Goal: Transaction & Acquisition: Book appointment/travel/reservation

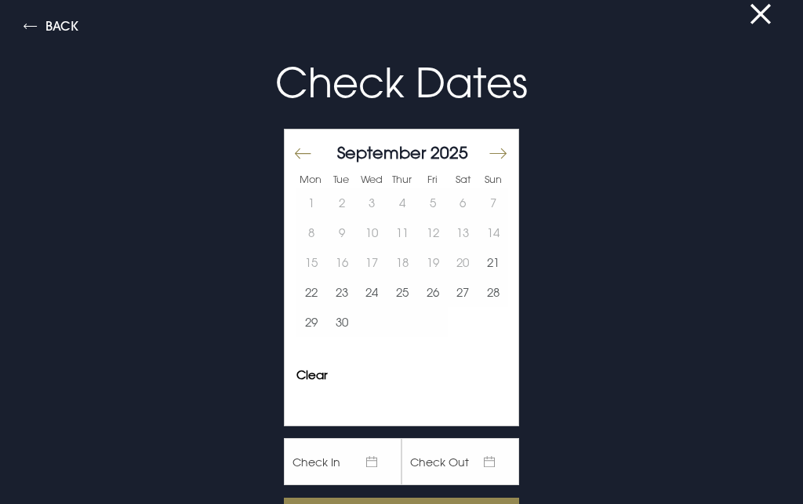
click at [504, 146] on button "Move forward to switch to the next month." at bounding box center [497, 153] width 19 height 33
click at [405, 236] on button "9" at bounding box center [402, 232] width 31 height 30
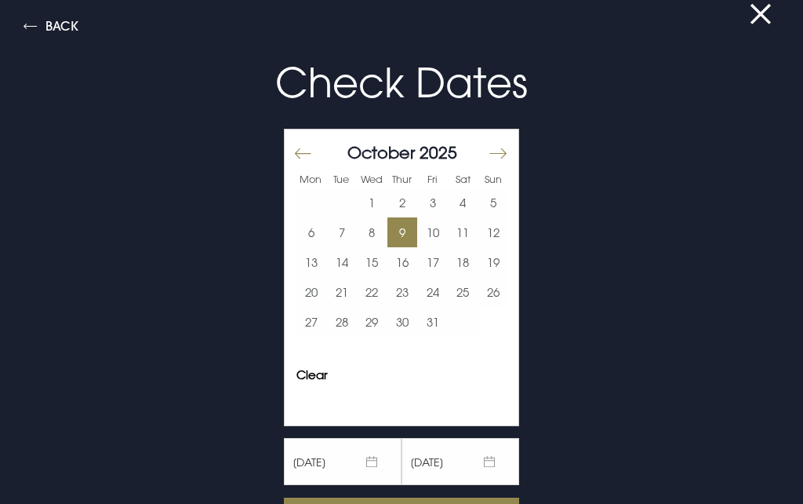
click at [440, 230] on button "10" at bounding box center [432, 232] width 31 height 30
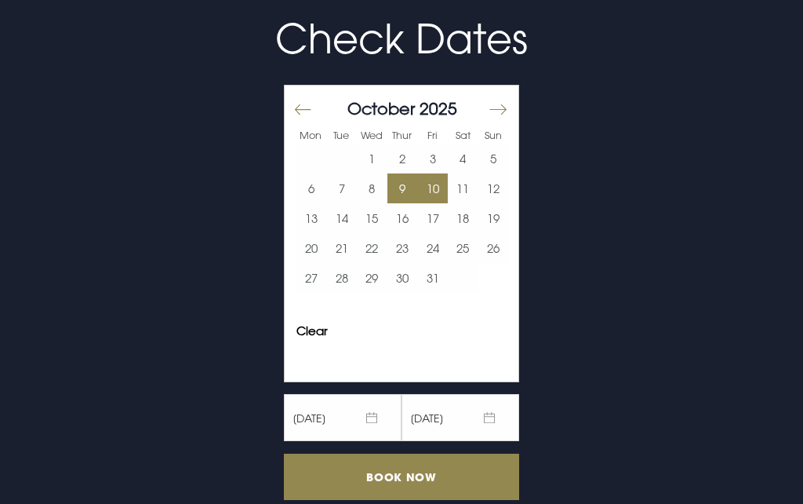
scroll to position [44, 0]
click at [483, 464] on input "Book Now" at bounding box center [401, 476] width 235 height 46
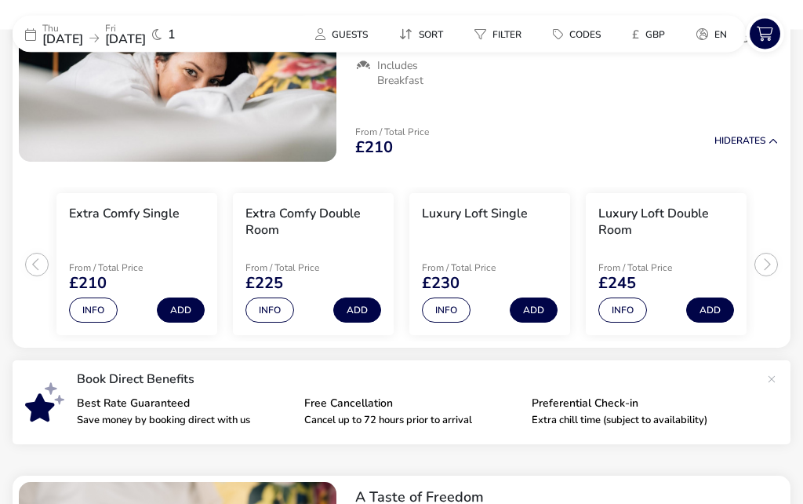
scroll to position [270, 0]
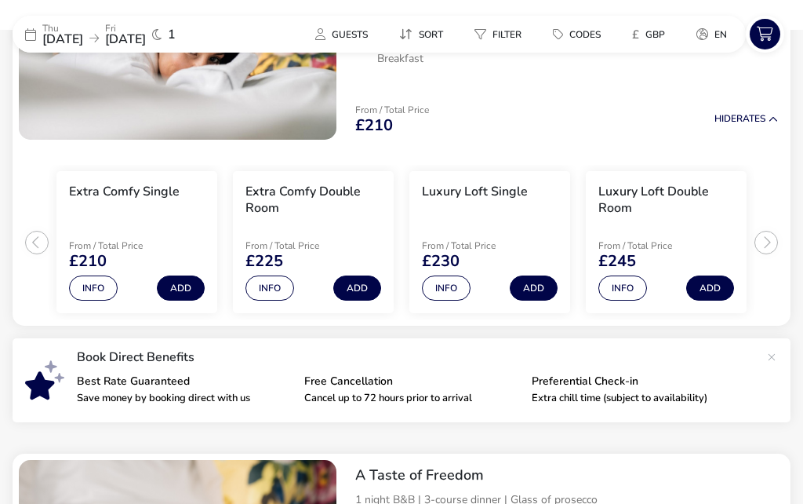
click at [625, 290] on button "Info" at bounding box center [622, 287] width 49 height 25
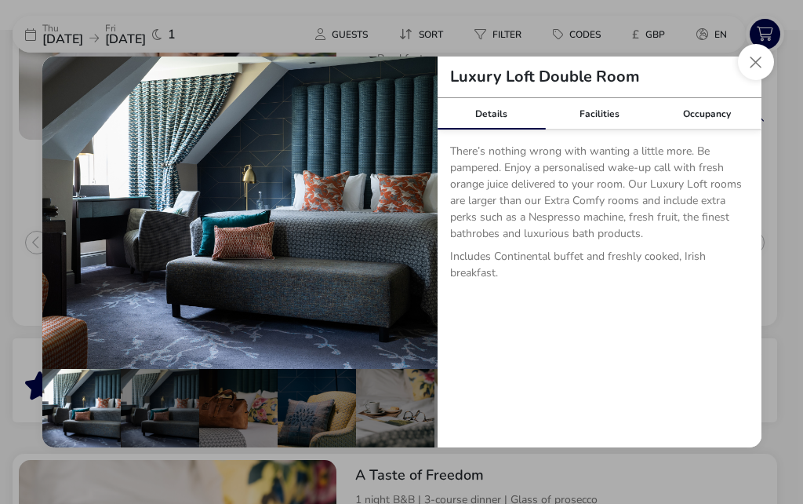
click at [419, 228] on button "details" at bounding box center [413, 212] width 31 height 31
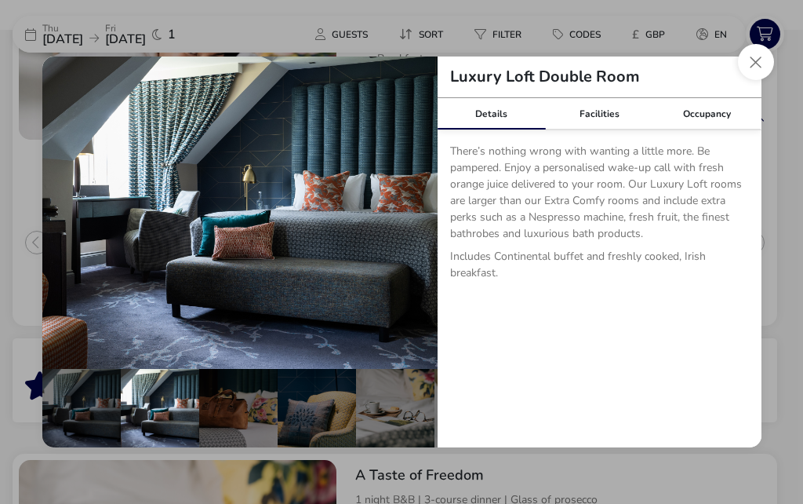
click at [420, 228] on button "details" at bounding box center [413, 212] width 31 height 31
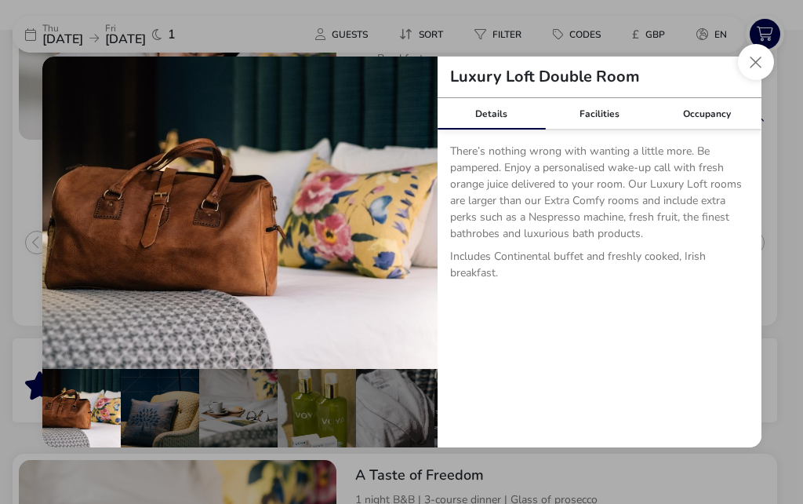
click at [420, 228] on button "details" at bounding box center [413, 212] width 31 height 31
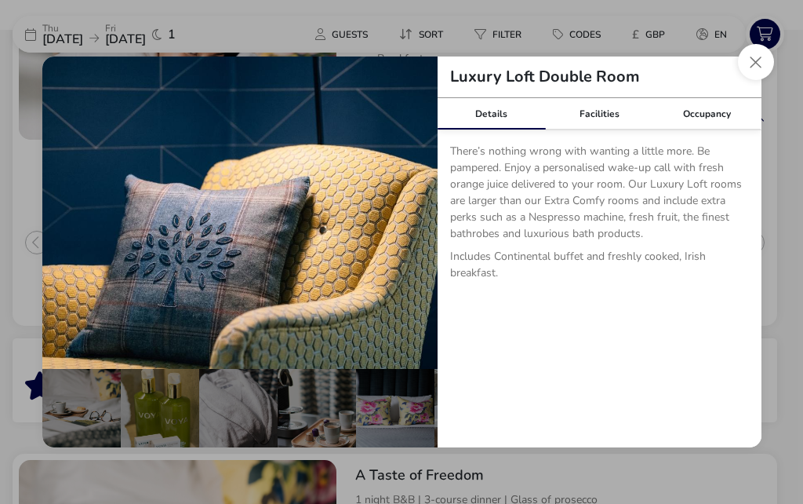
click at [420, 228] on button "details" at bounding box center [413, 212] width 31 height 31
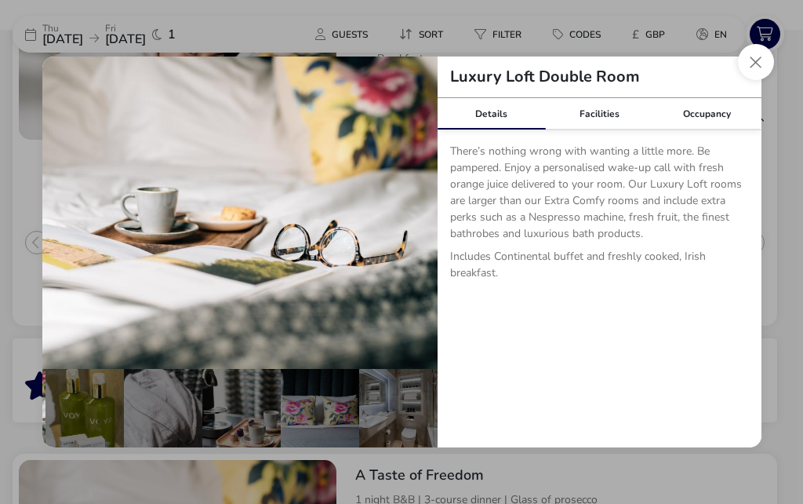
click at [416, 228] on button "details" at bounding box center [413, 212] width 31 height 31
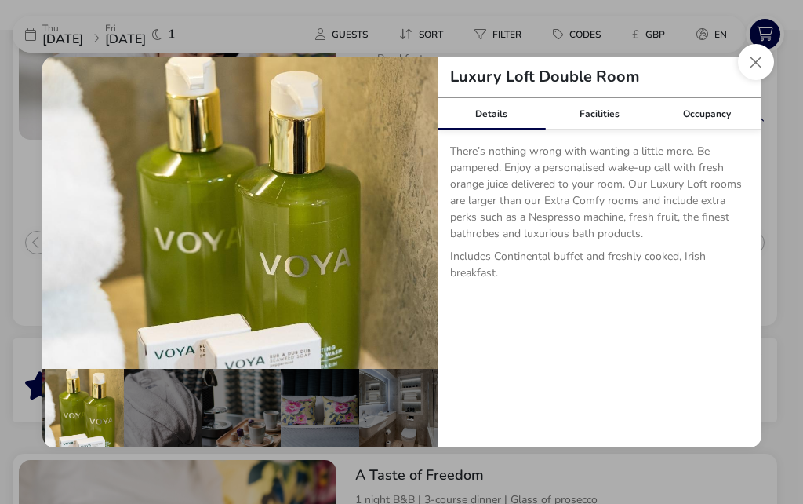
click at [416, 228] on button "details" at bounding box center [413, 212] width 31 height 31
click at [418, 228] on button "details" at bounding box center [413, 212] width 31 height 31
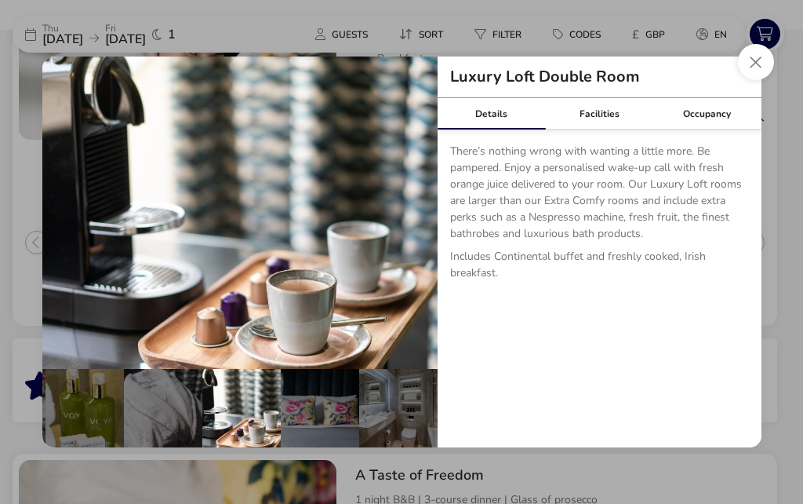
click at [417, 228] on button "details" at bounding box center [413, 212] width 31 height 31
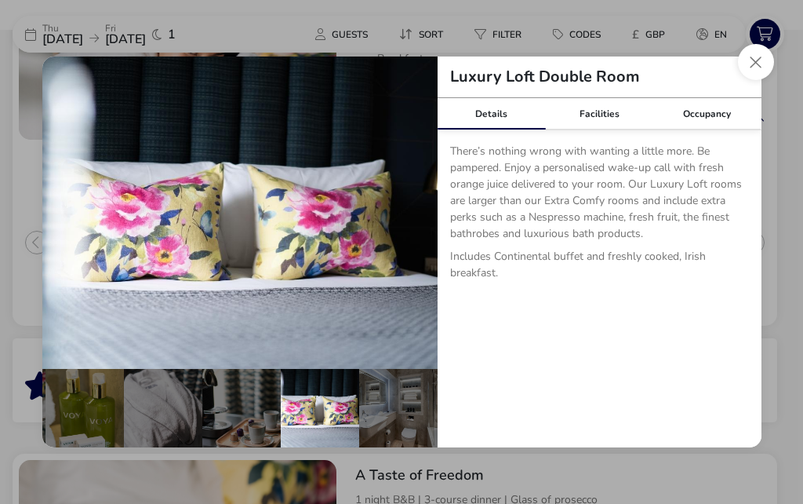
click at [740, 80] on button "Close dialog" at bounding box center [756, 62] width 36 height 36
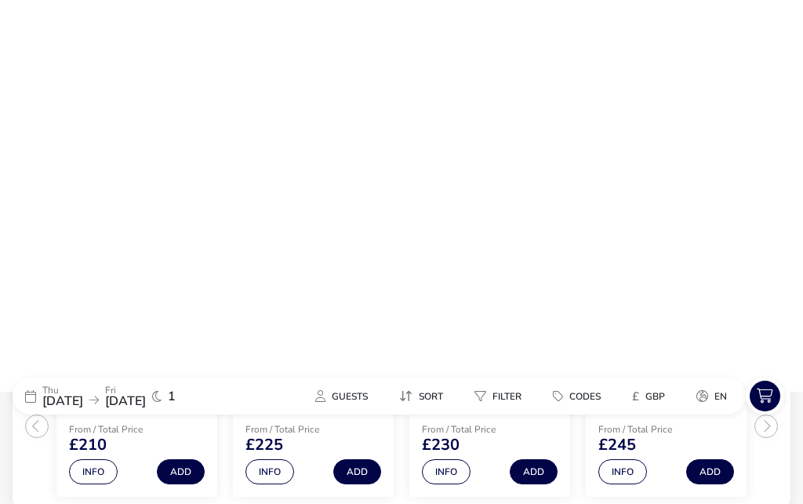
scroll to position [0, 0]
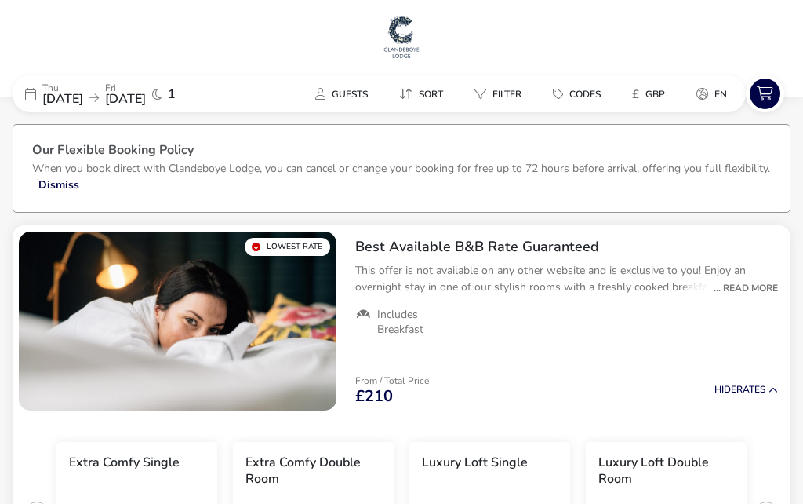
click at [83, 100] on span "09 Oct 2025" at bounding box center [62, 97] width 41 height 17
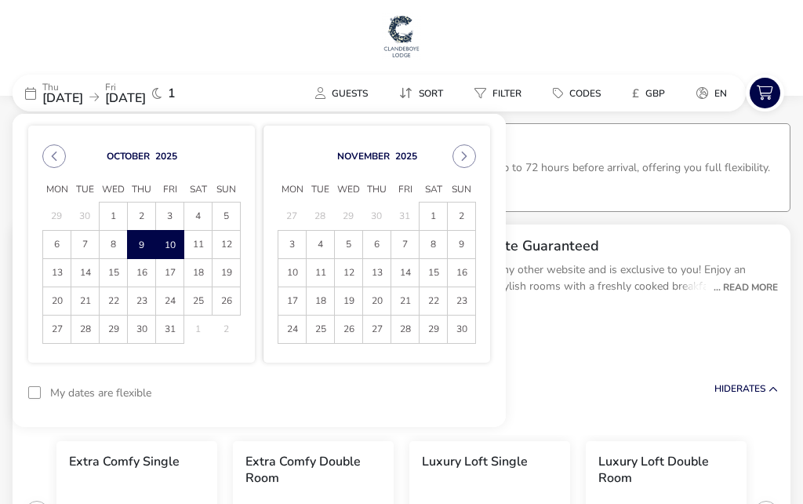
click at [465, 154] on icon "Next Month" at bounding box center [464, 156] width 11 height 11
click at [373, 238] on span "11" at bounding box center [376, 244] width 27 height 27
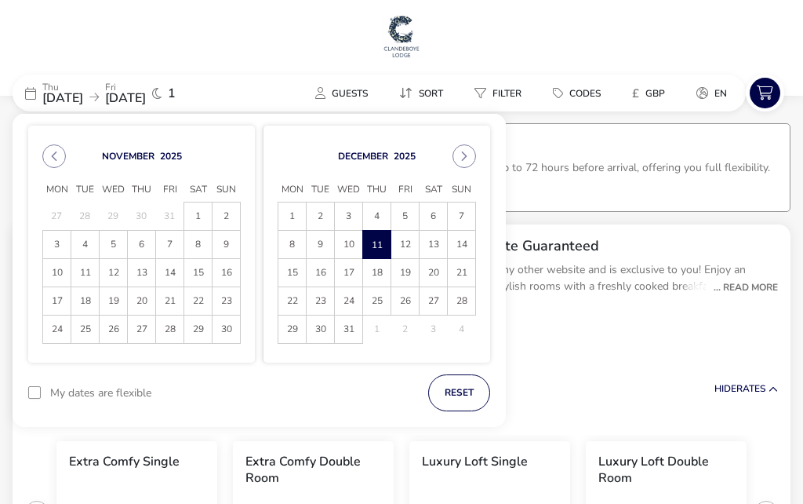
click at [409, 235] on span "12" at bounding box center [404, 244] width 27 height 27
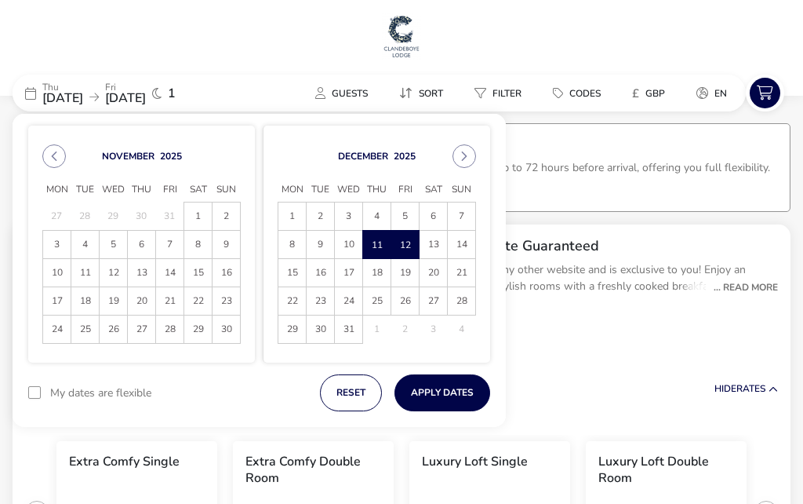
click at [456, 391] on button "Apply Dates" at bounding box center [443, 392] width 96 height 37
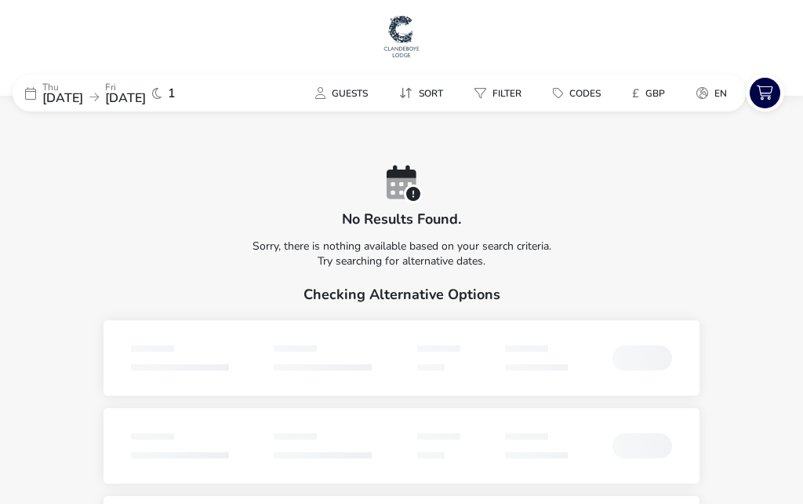
click at [83, 85] on p "Thu" at bounding box center [62, 86] width 41 height 9
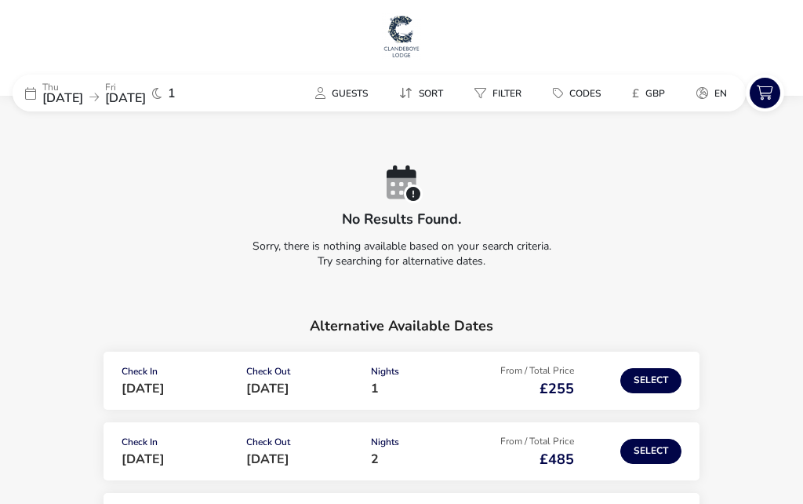
click at [83, 96] on span "11 Dec 2025" at bounding box center [62, 97] width 41 height 17
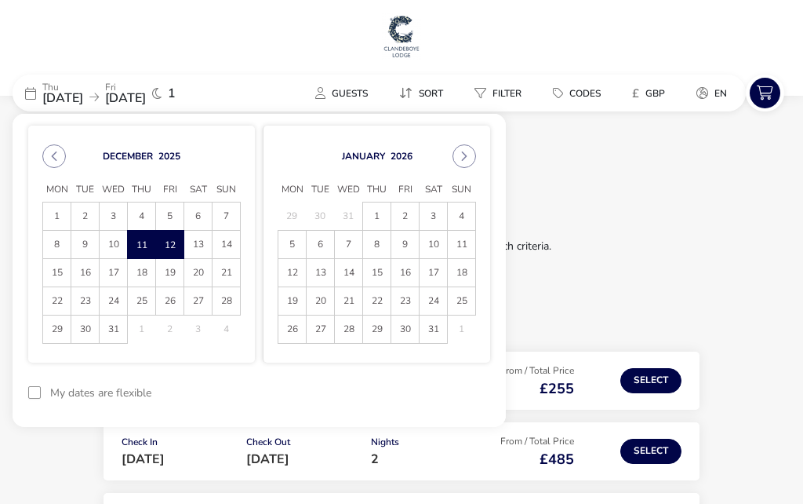
click at [93, 211] on span "2" at bounding box center [84, 215] width 27 height 27
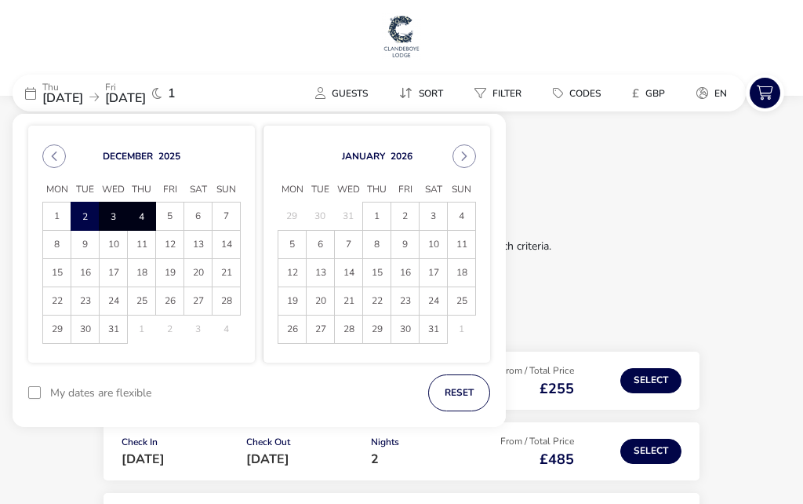
click at [128, 211] on span "4" at bounding box center [141, 215] width 27 height 27
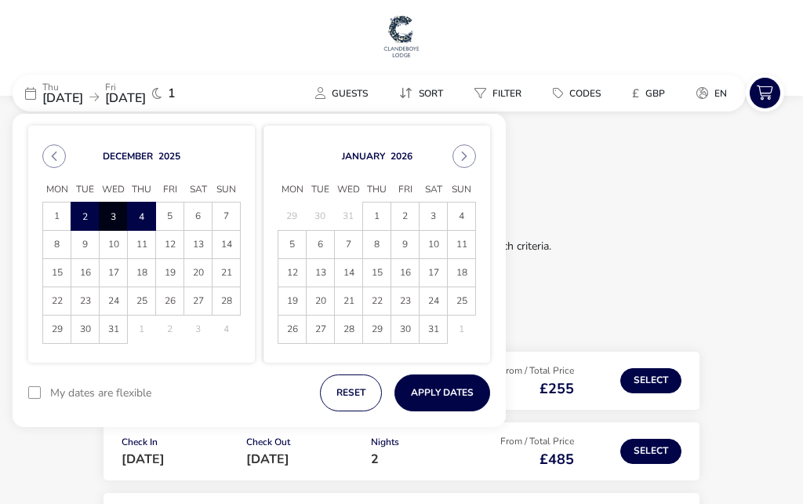
click at [449, 389] on button "Apply Dates" at bounding box center [443, 392] width 96 height 37
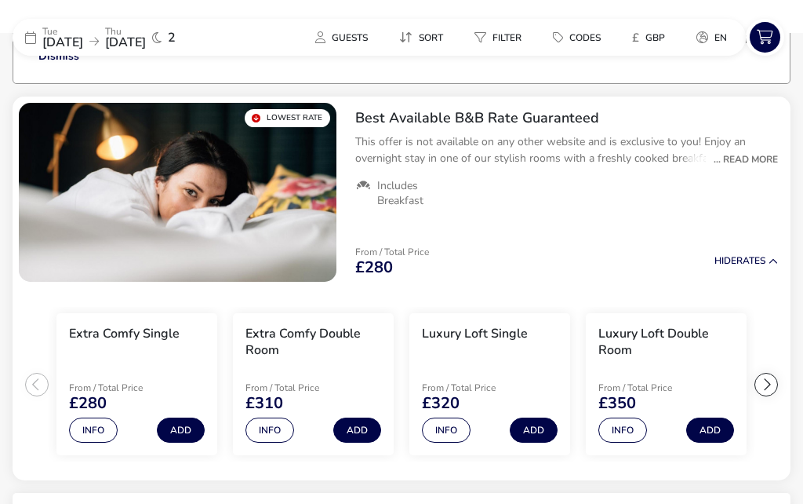
scroll to position [133, 0]
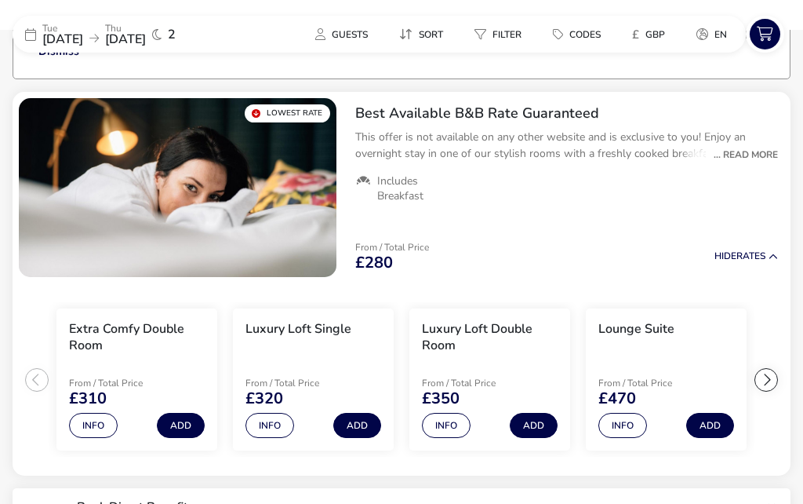
click at [619, 419] on button "Info" at bounding box center [622, 425] width 49 height 25
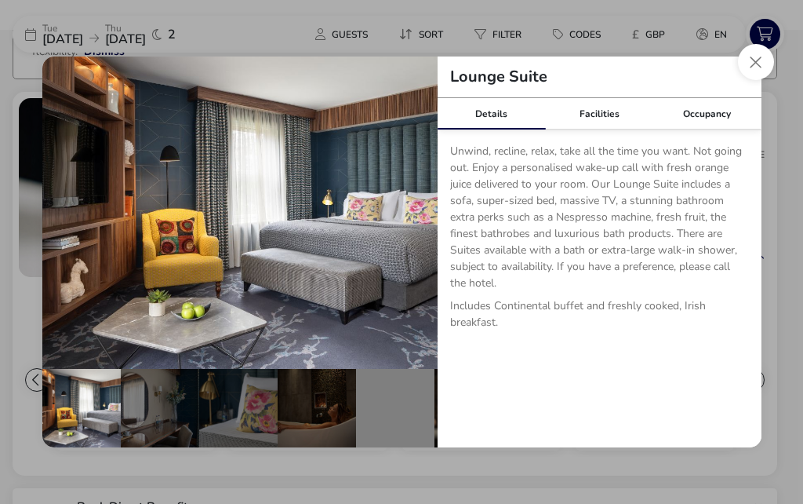
click at [428, 228] on button "details" at bounding box center [413, 212] width 31 height 31
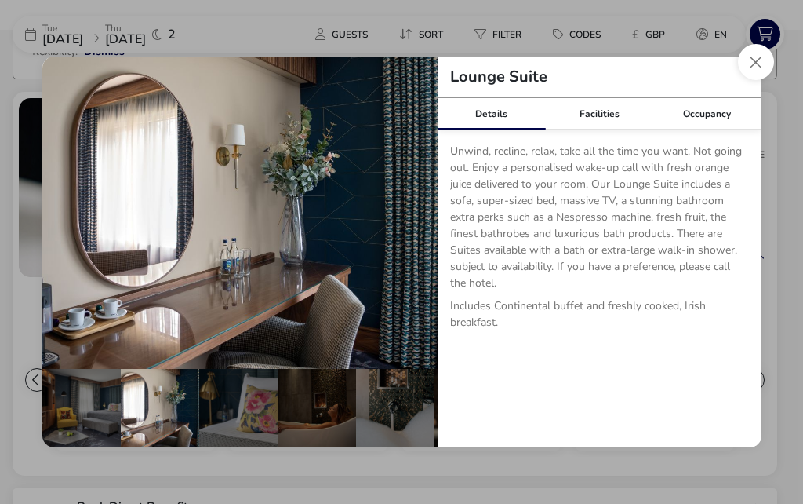
click at [426, 228] on button "details" at bounding box center [413, 212] width 31 height 31
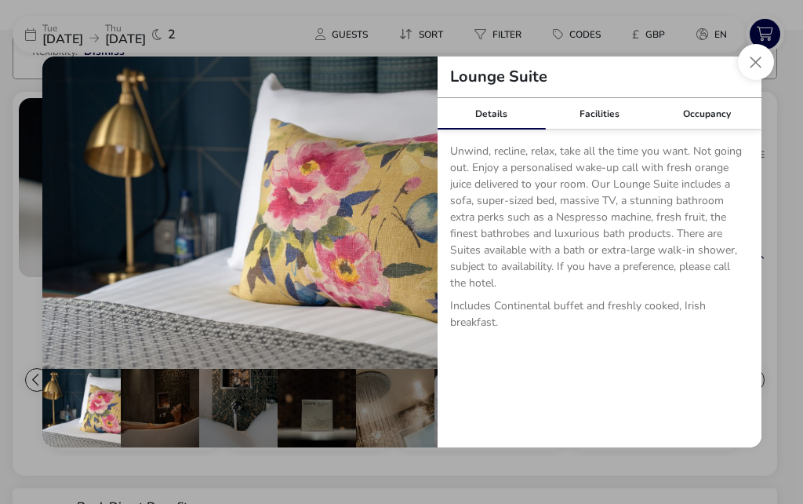
click at [427, 228] on button "details" at bounding box center [413, 212] width 31 height 31
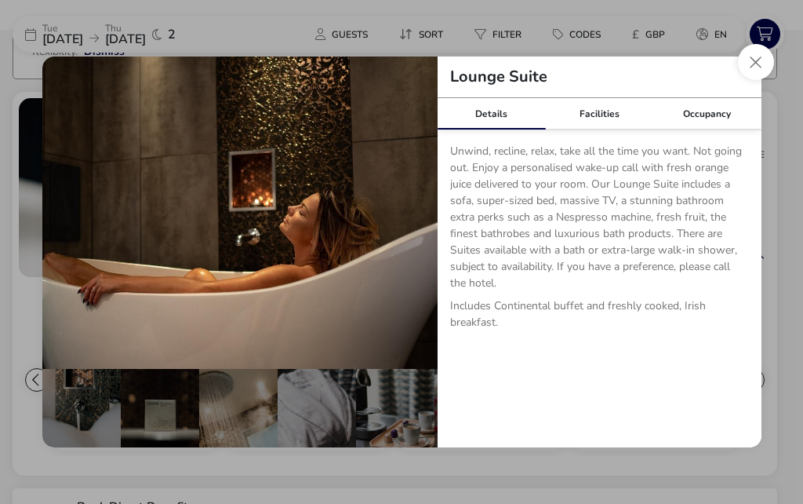
click at [425, 228] on button "details" at bounding box center [413, 212] width 31 height 31
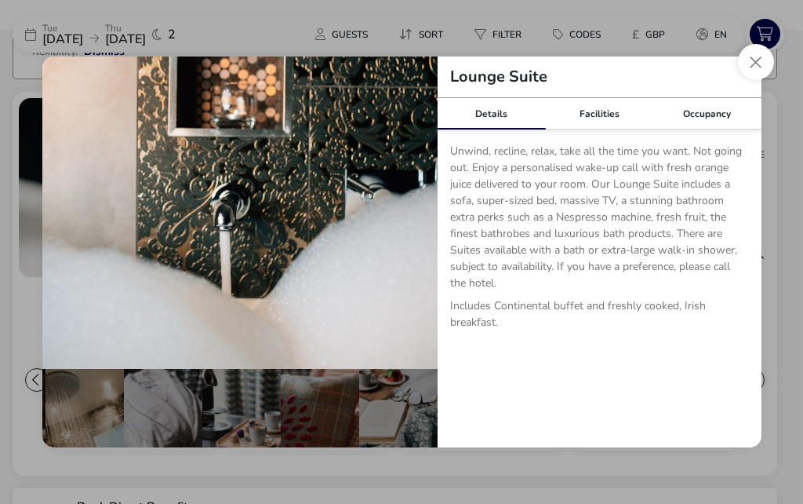
click at [425, 228] on button "details" at bounding box center [413, 212] width 31 height 31
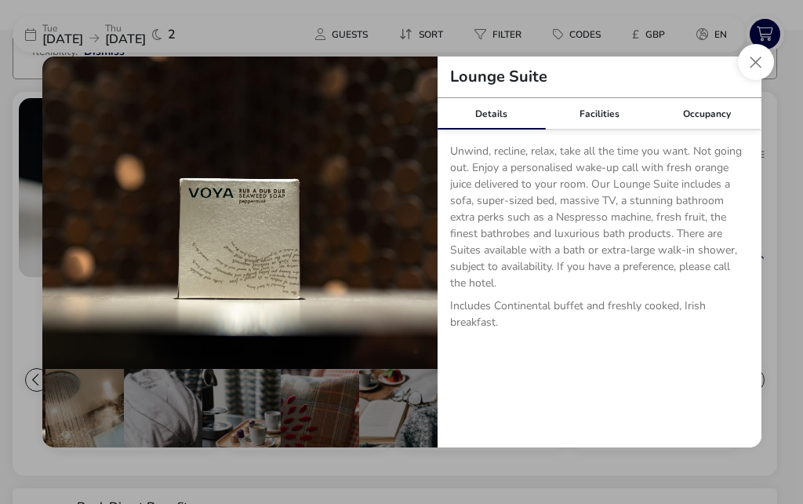
click at [751, 80] on button "Close dialog" at bounding box center [756, 62] width 36 height 36
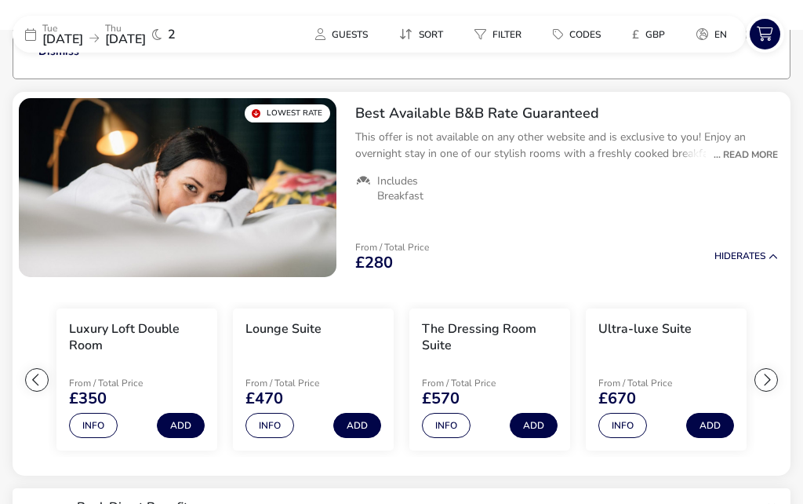
click at [620, 411] on div "Info Add" at bounding box center [666, 421] width 136 height 31
click at [450, 413] on button "Info" at bounding box center [446, 425] width 49 height 25
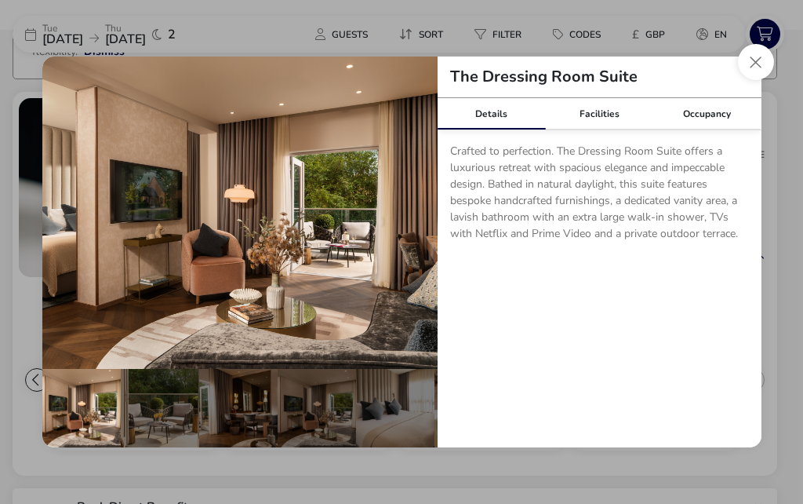
click at [418, 228] on button "details" at bounding box center [413, 212] width 31 height 31
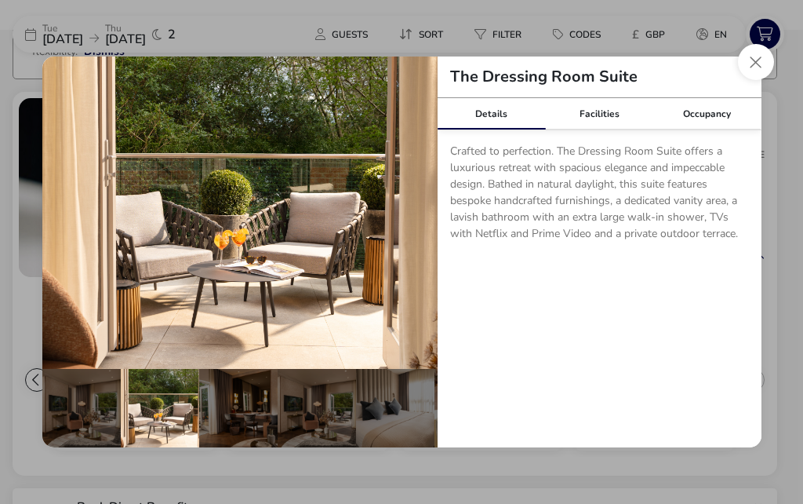
click at [412, 228] on button "details" at bounding box center [413, 212] width 31 height 31
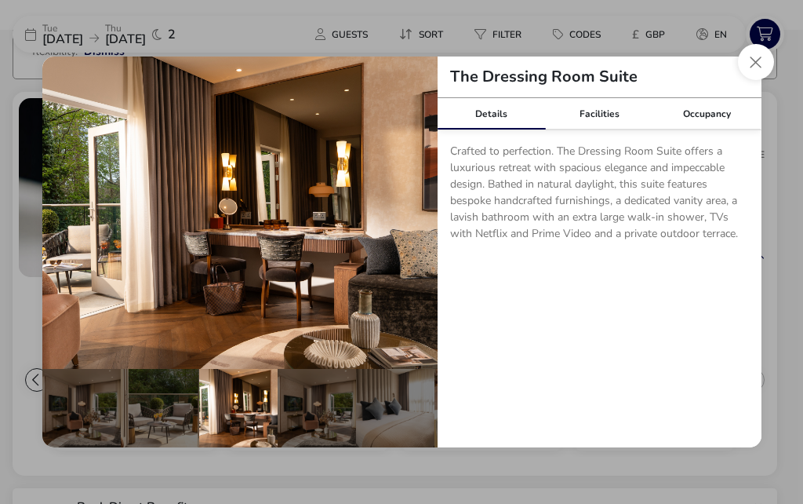
scroll to position [0, 154]
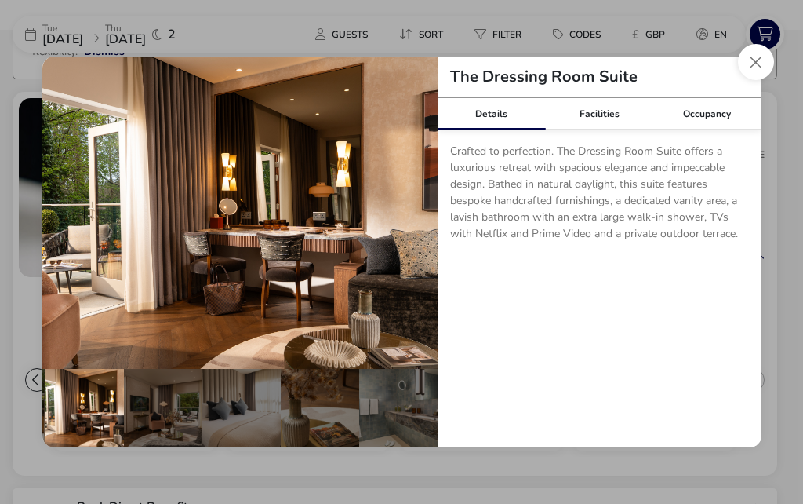
click at [414, 228] on button "details" at bounding box center [413, 212] width 31 height 31
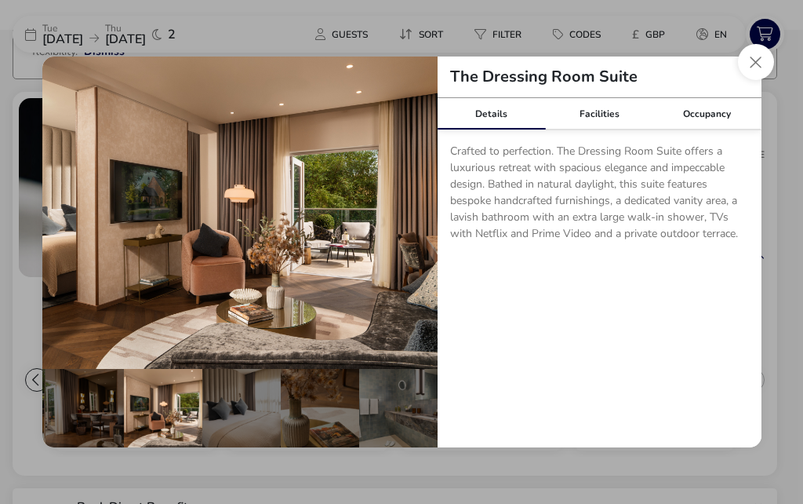
click at [417, 228] on button "details" at bounding box center [413, 212] width 31 height 31
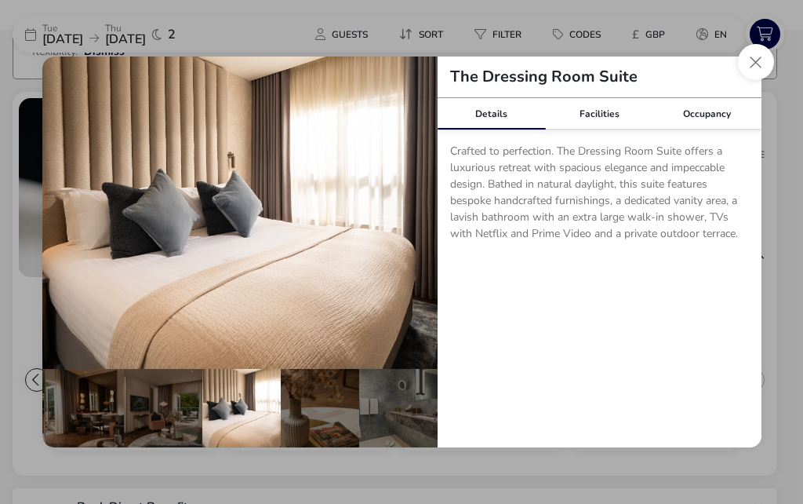
click at [753, 80] on button "Close dialog" at bounding box center [756, 62] width 36 height 36
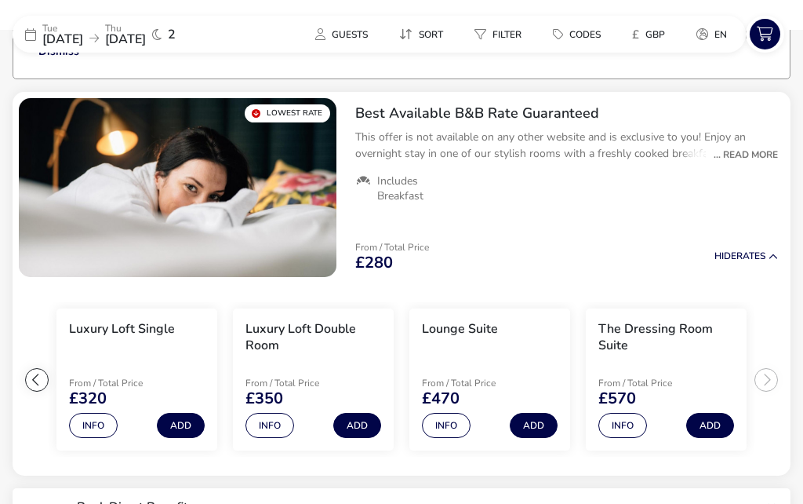
click at [452, 421] on button "Info" at bounding box center [446, 425] width 49 height 25
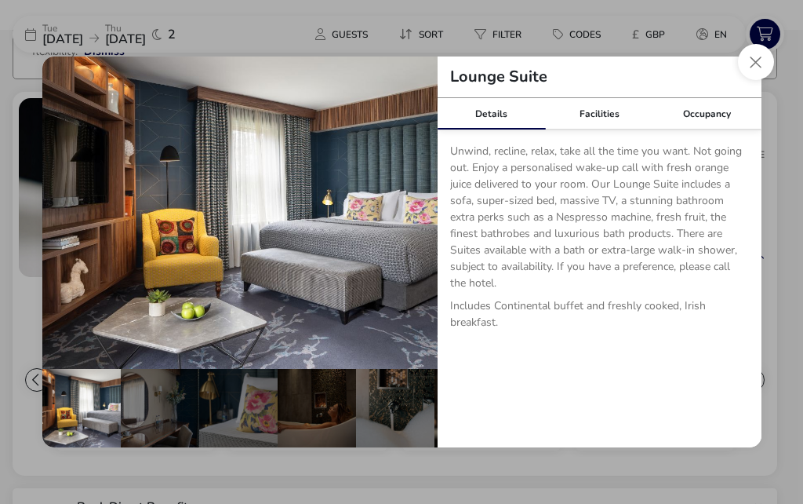
click at [427, 228] on button "details" at bounding box center [413, 212] width 31 height 31
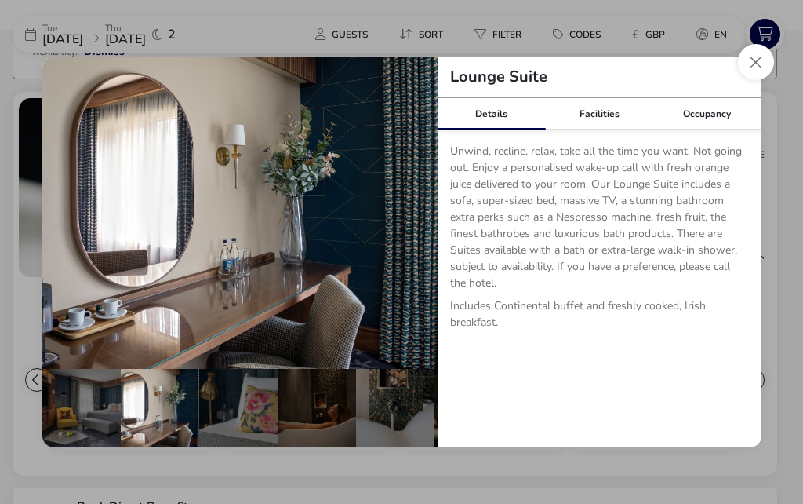
click at [425, 228] on button "details" at bounding box center [413, 212] width 31 height 31
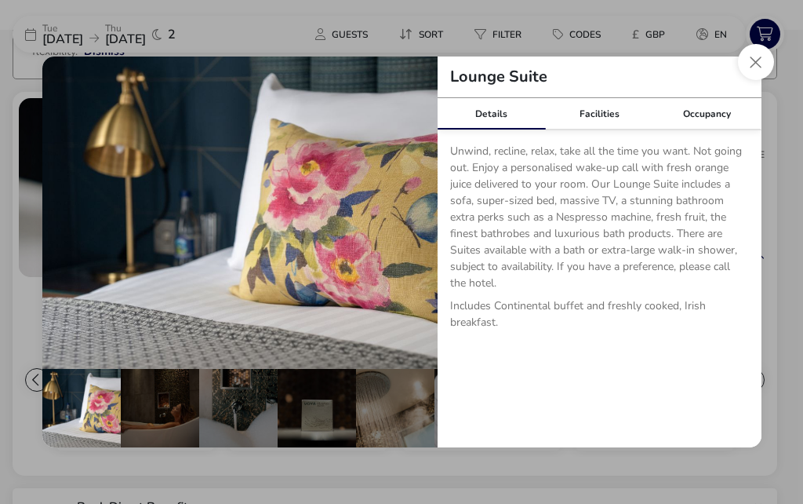
click at [428, 228] on button "details" at bounding box center [413, 212] width 31 height 31
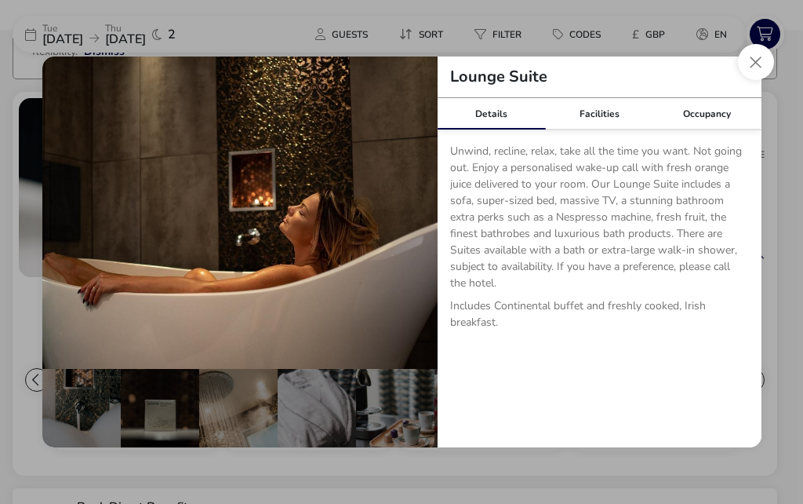
click at [428, 228] on button "details" at bounding box center [413, 212] width 31 height 31
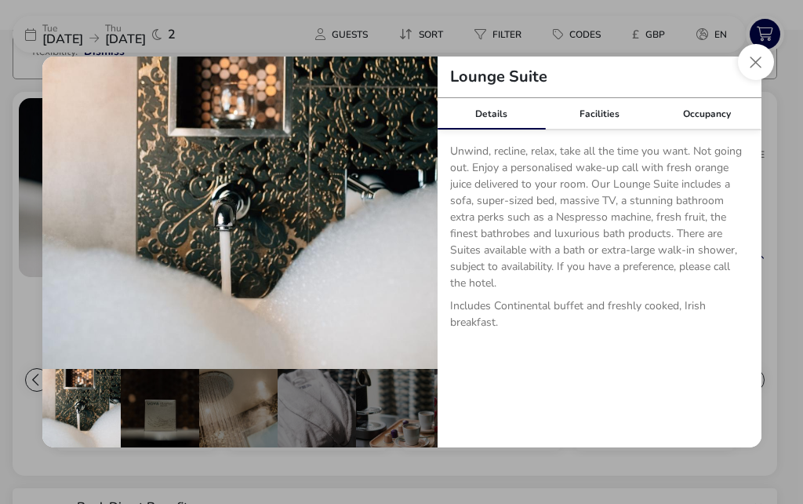
scroll to position [0, 467]
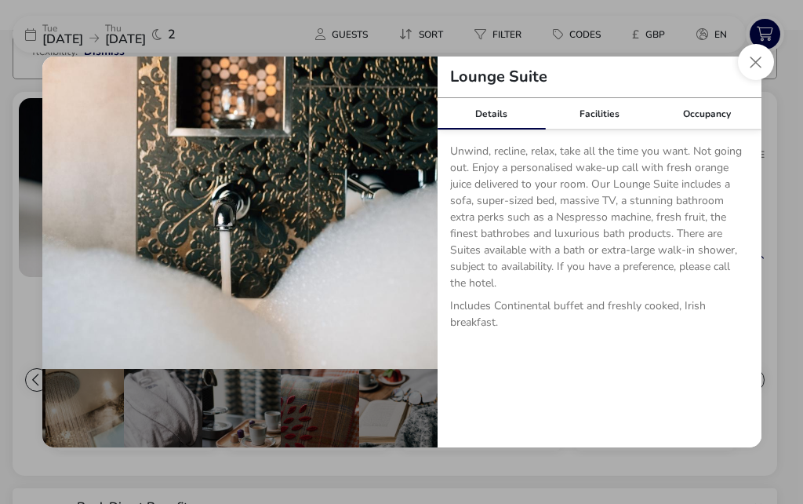
click at [418, 228] on button "details" at bounding box center [413, 212] width 31 height 31
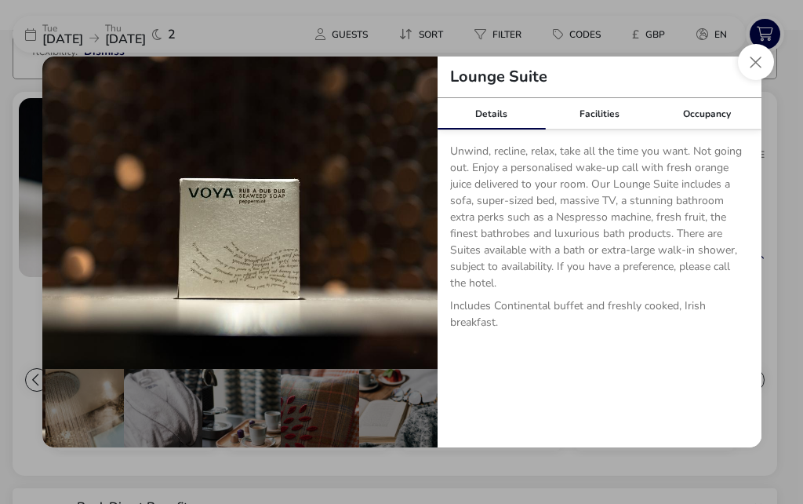
click at [419, 228] on button "details" at bounding box center [413, 212] width 31 height 31
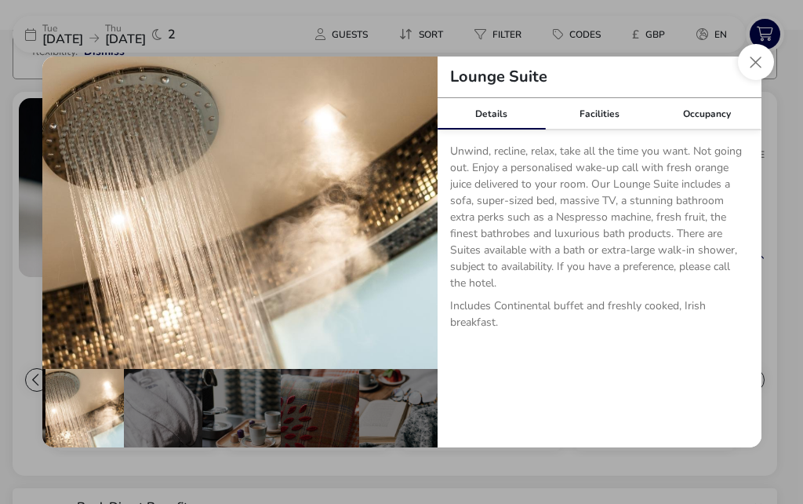
click at [424, 228] on button "details" at bounding box center [413, 212] width 31 height 31
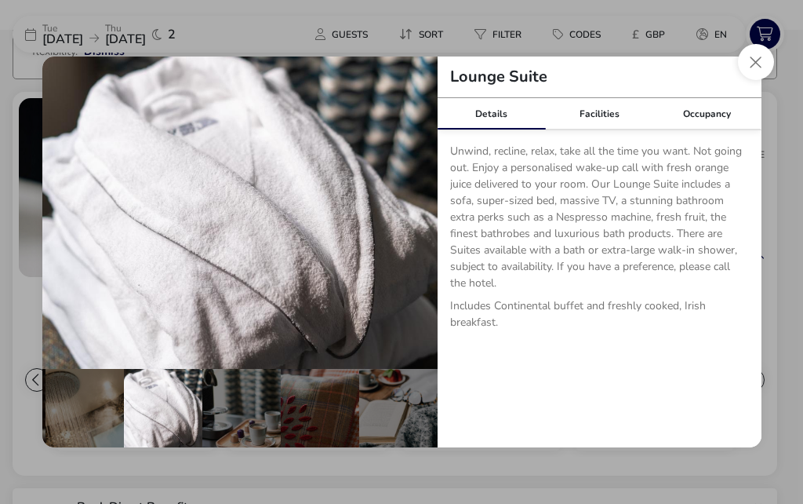
click at [421, 228] on button "details" at bounding box center [413, 212] width 31 height 31
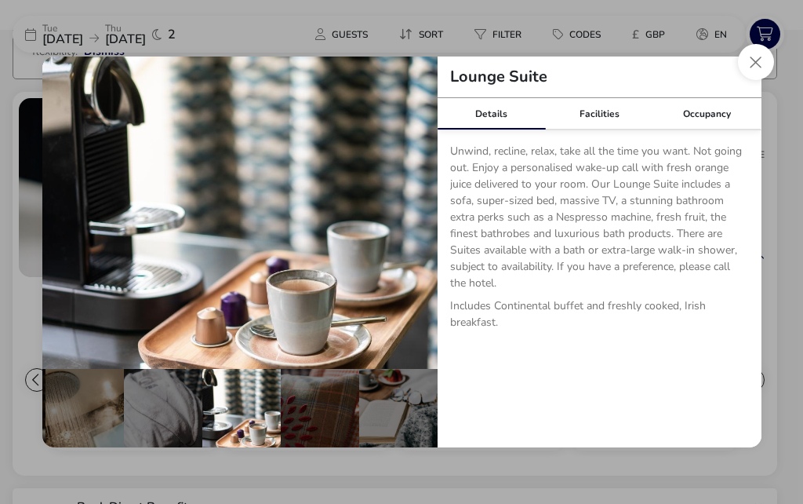
click at [419, 228] on button "details" at bounding box center [413, 212] width 31 height 31
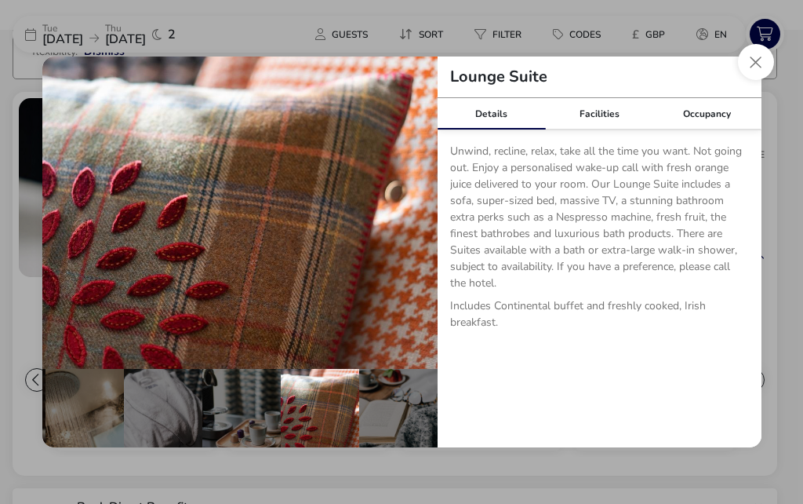
click at [418, 228] on button "details" at bounding box center [413, 212] width 31 height 31
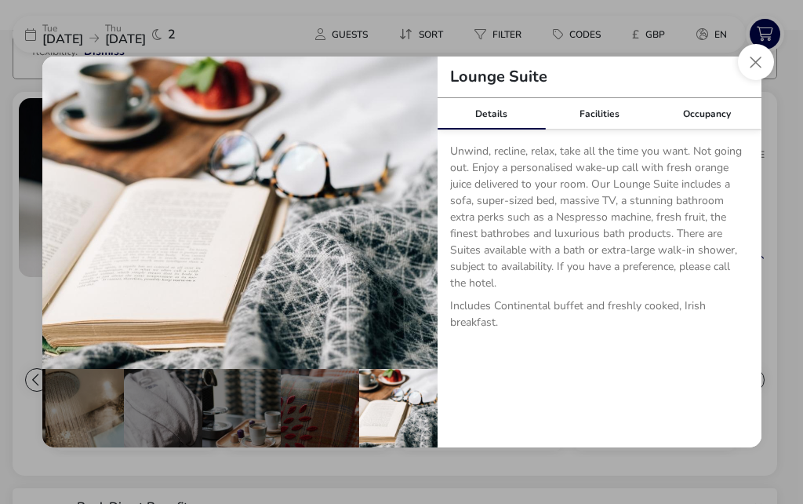
click at [417, 228] on button "details" at bounding box center [413, 212] width 31 height 31
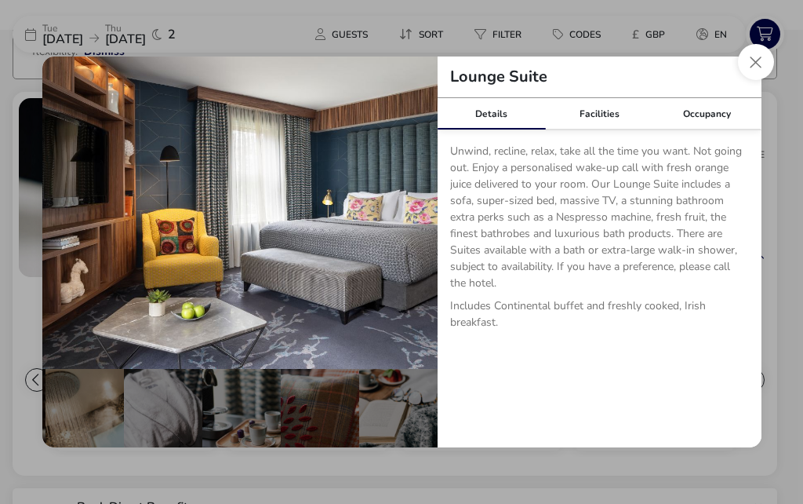
scroll to position [0, 0]
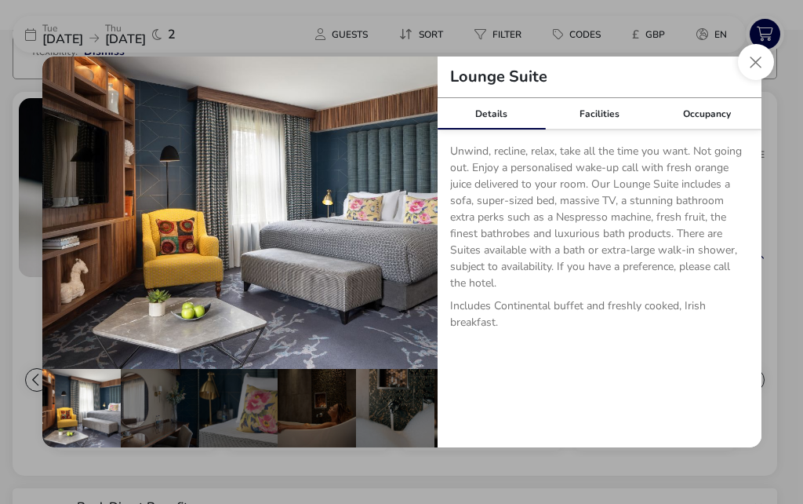
click at [409, 228] on button "details" at bounding box center [413, 212] width 31 height 31
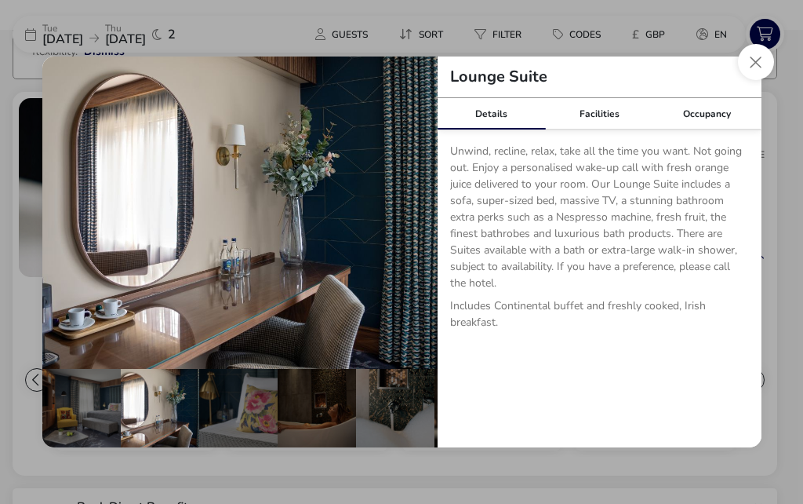
click at [408, 228] on button "details" at bounding box center [413, 212] width 31 height 31
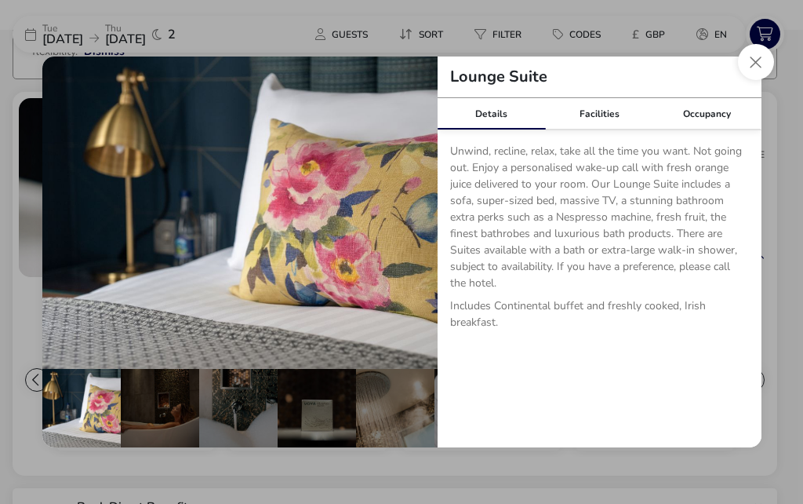
click at [59, 228] on button "details" at bounding box center [65, 212] width 31 height 31
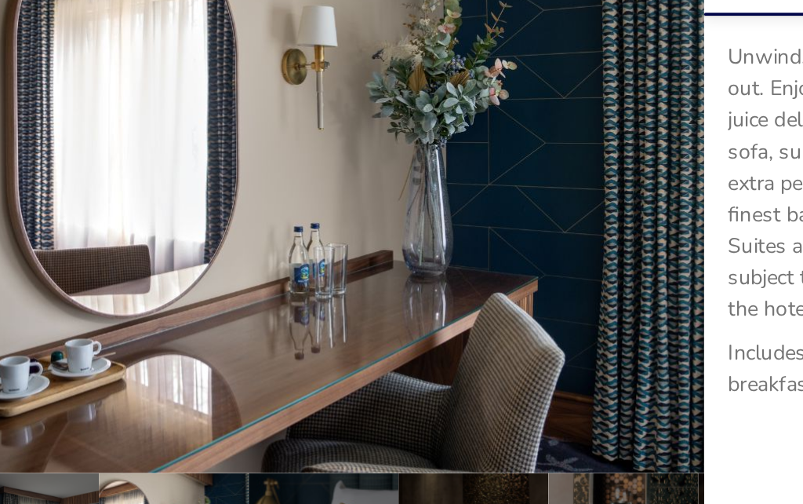
scroll to position [133, 0]
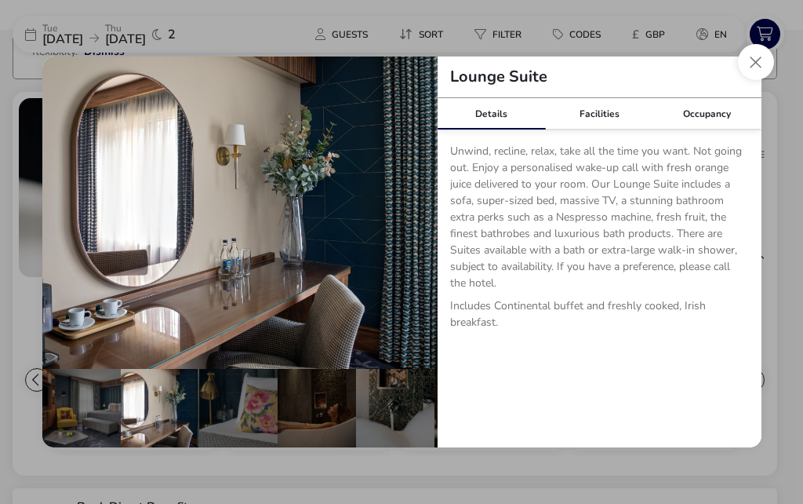
click at [420, 228] on button "details" at bounding box center [413, 212] width 31 height 31
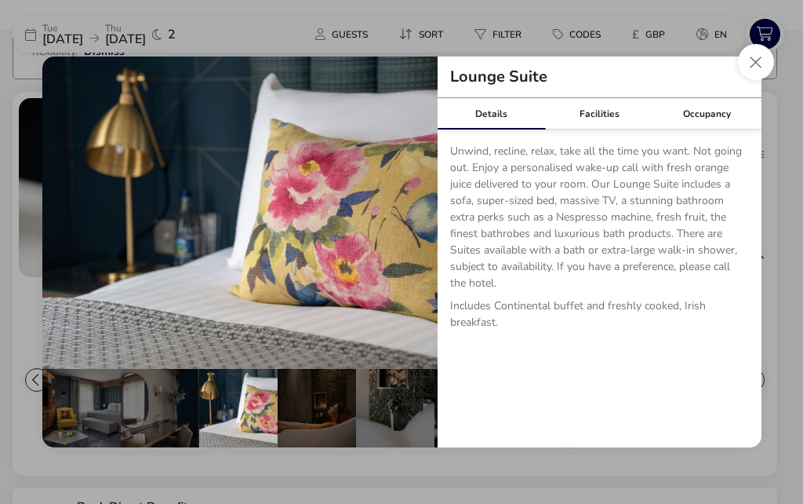
scroll to position [0, 157]
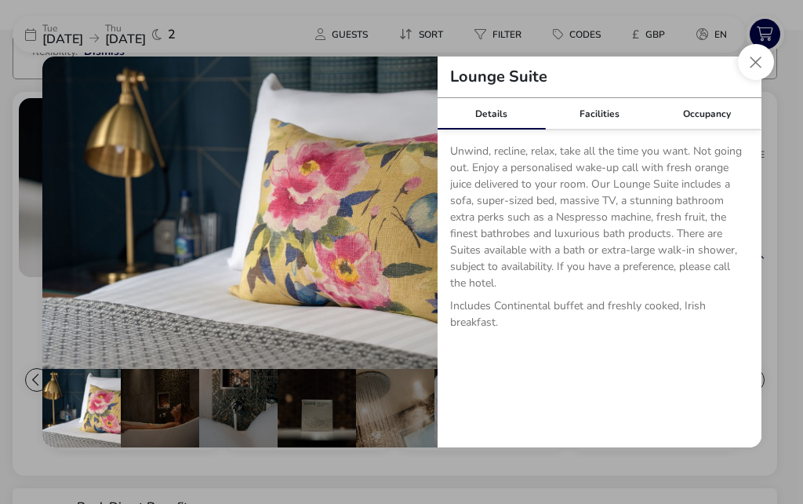
click at [425, 260] on img "details" at bounding box center [239, 212] width 395 height 312
click at [422, 271] on img "details" at bounding box center [239, 212] width 395 height 312
click at [420, 228] on button "details" at bounding box center [413, 212] width 31 height 31
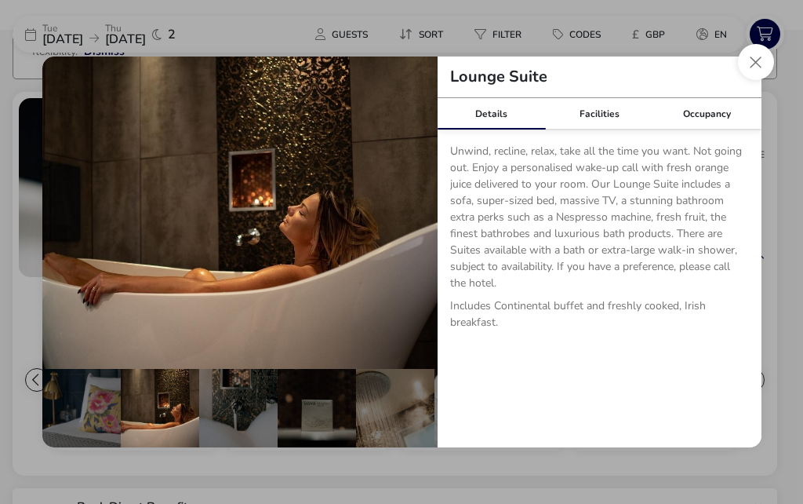
scroll to position [0, 314]
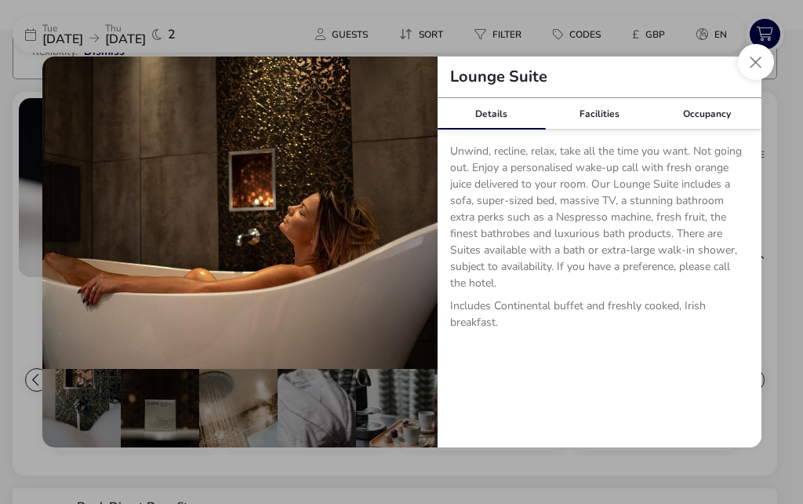
click at [758, 80] on button "Close dialog" at bounding box center [756, 62] width 36 height 36
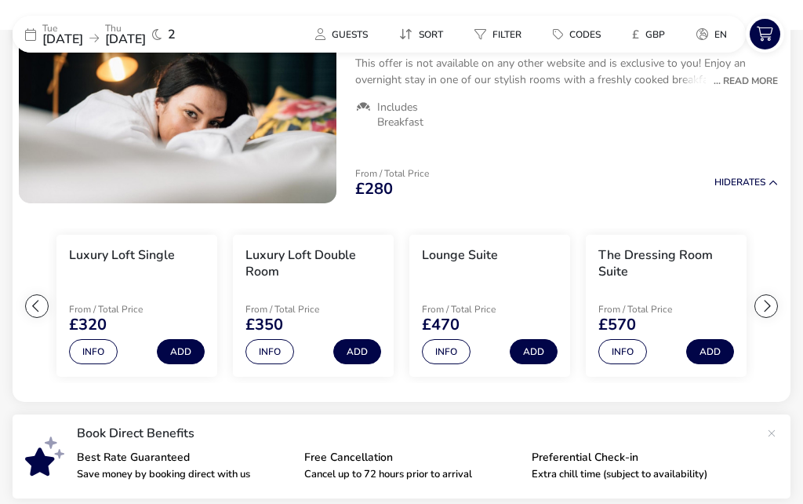
scroll to position [207, 0]
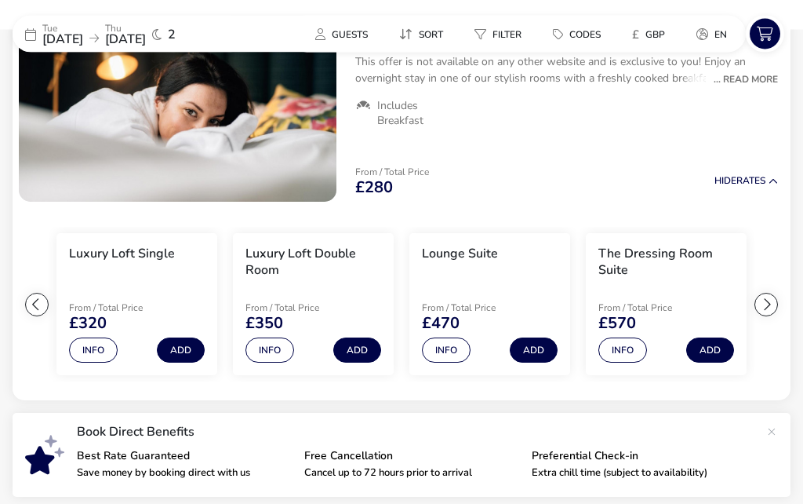
click at [537, 347] on button "Add" at bounding box center [534, 350] width 48 height 25
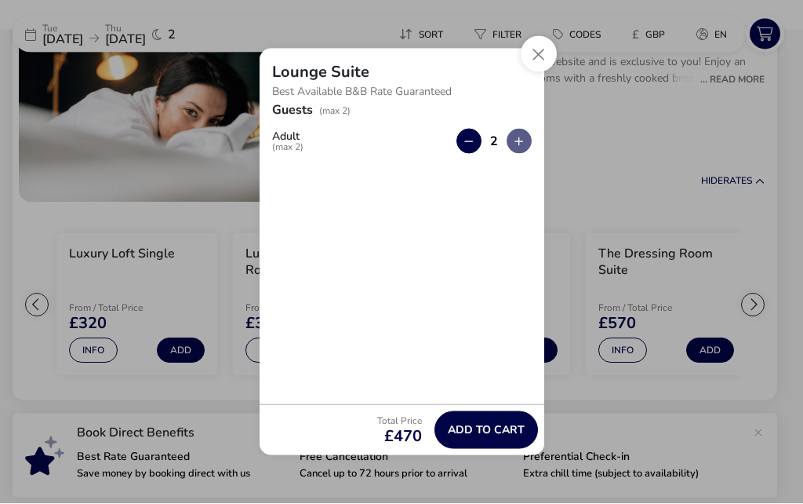
scroll to position [208, 0]
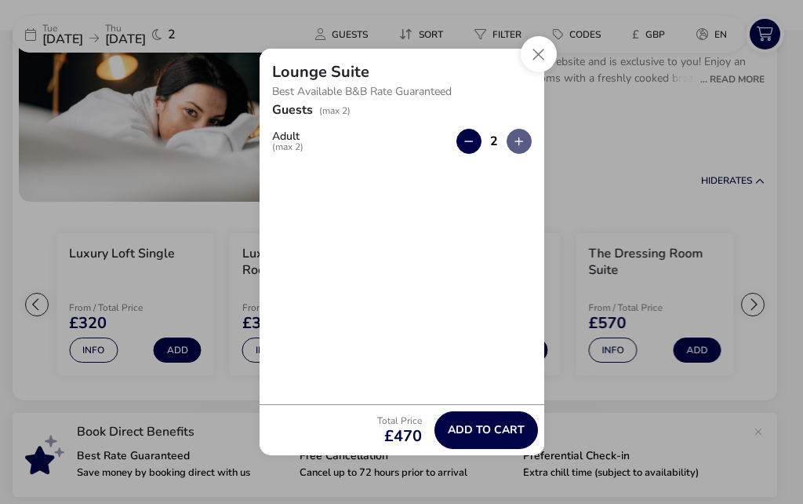
click at [526, 154] on button "button" at bounding box center [519, 141] width 25 height 25
click at [530, 154] on div "2" at bounding box center [494, 141] width 75 height 25
click at [517, 147] on icon "button" at bounding box center [519, 141] width 9 height 10
click at [460, 154] on button "button" at bounding box center [469, 141] width 25 height 25
click at [511, 154] on button "button" at bounding box center [519, 141] width 25 height 25
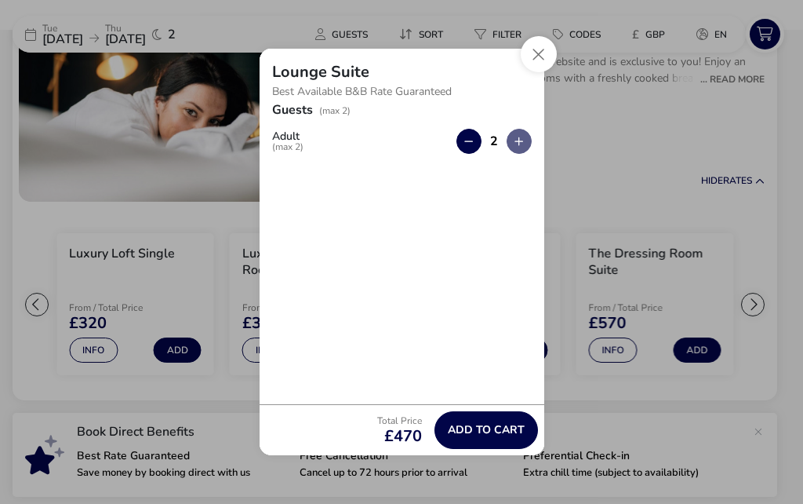
click at [470, 154] on button "button" at bounding box center [469, 141] width 25 height 25
click at [513, 154] on button "button" at bounding box center [519, 141] width 25 height 25
type input "2"
click at [488, 435] on span "Add to cart" at bounding box center [486, 430] width 77 height 12
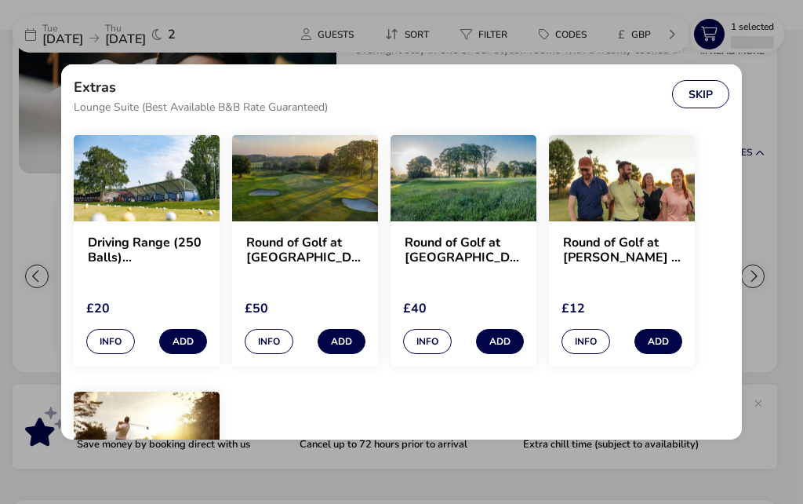
scroll to position [1444, 0]
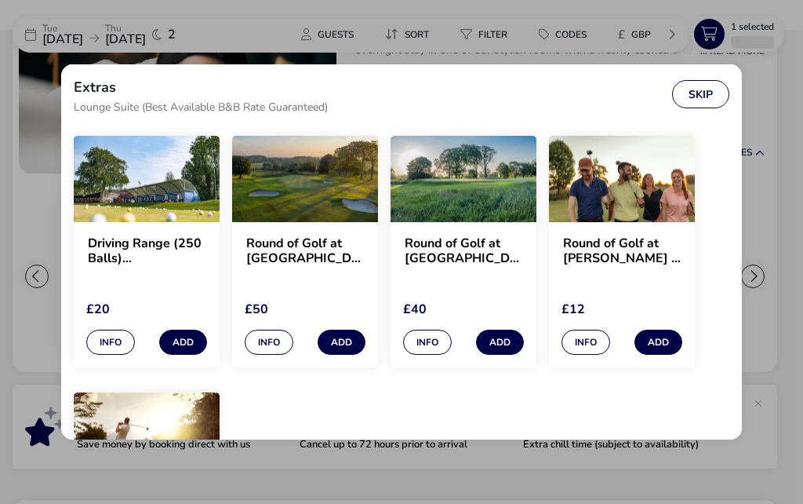
click at [489, 220] on img "extras selection modal" at bounding box center [464, 179] width 146 height 86
click at [429, 346] on button "Info" at bounding box center [427, 341] width 49 height 25
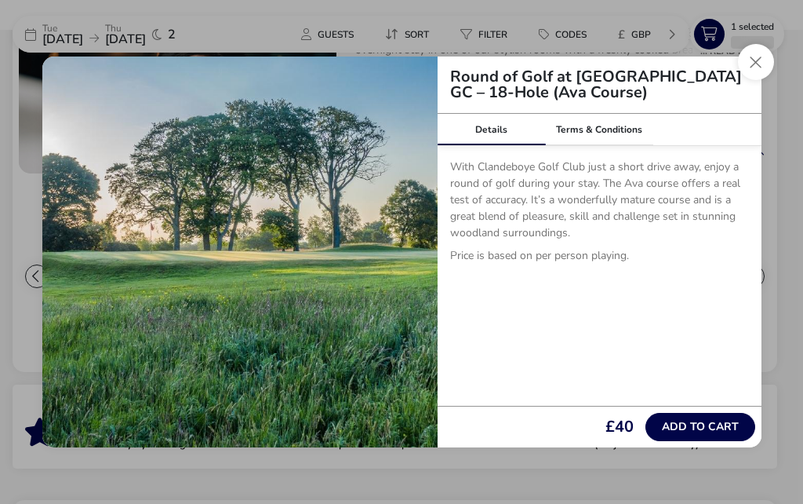
click at [750, 80] on button "Close" at bounding box center [756, 62] width 36 height 36
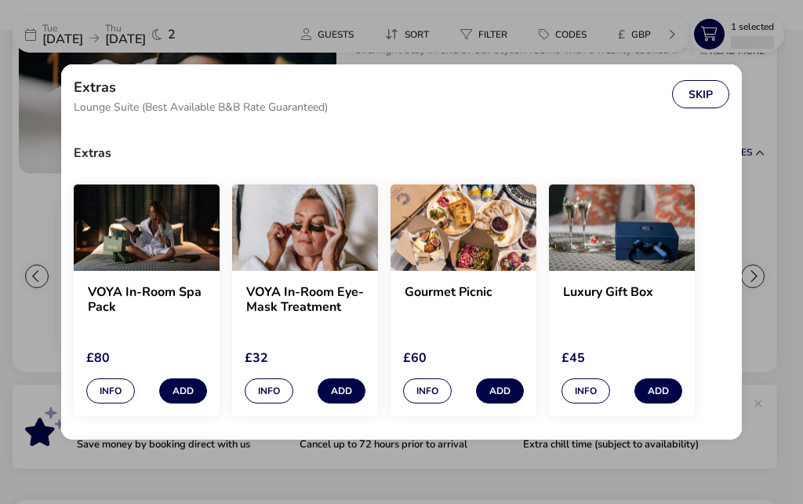
scroll to position [1480, 0]
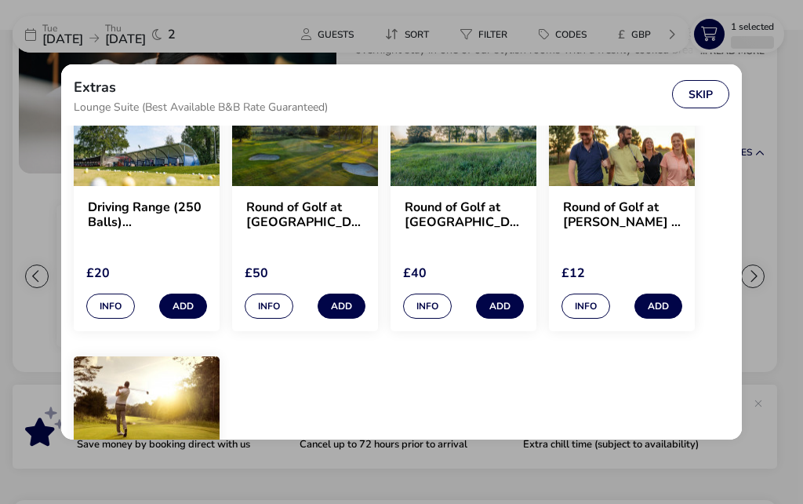
click at [278, 310] on button "Info" at bounding box center [269, 305] width 49 height 25
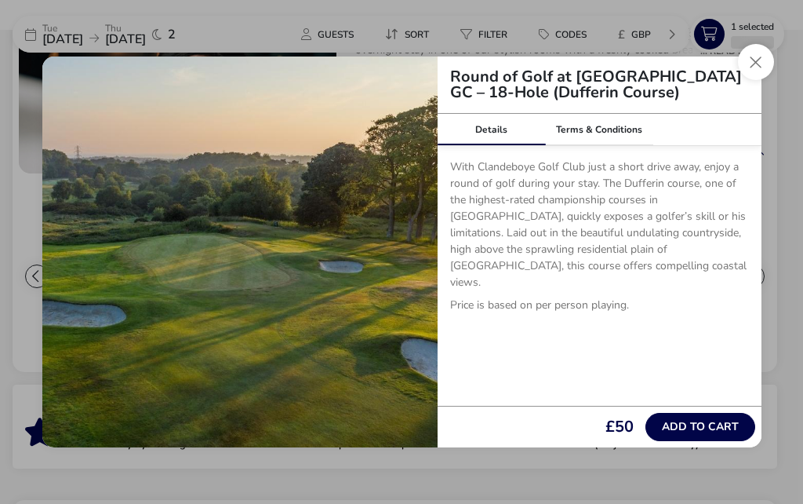
click at [766, 80] on button "Close" at bounding box center [756, 62] width 36 height 36
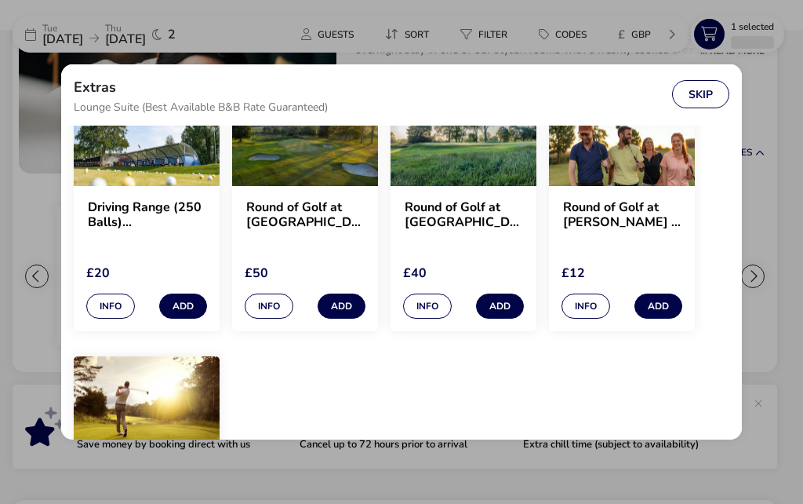
click at [583, 312] on button "Info" at bounding box center [586, 305] width 49 height 25
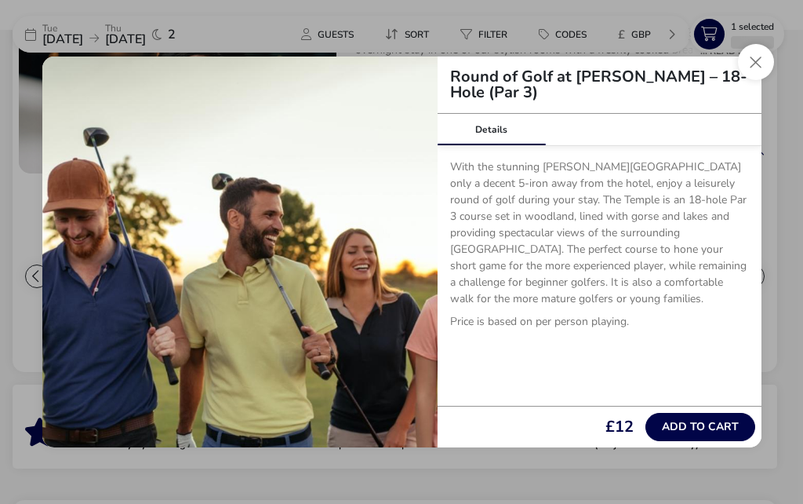
click at [434, 276] on img at bounding box center [239, 251] width 395 height 391
click at [751, 80] on button "Close" at bounding box center [756, 62] width 36 height 36
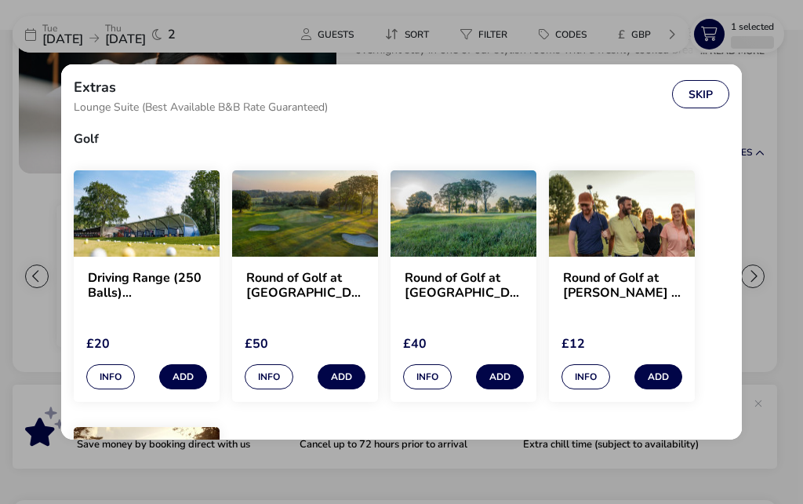
scroll to position [1409, 0]
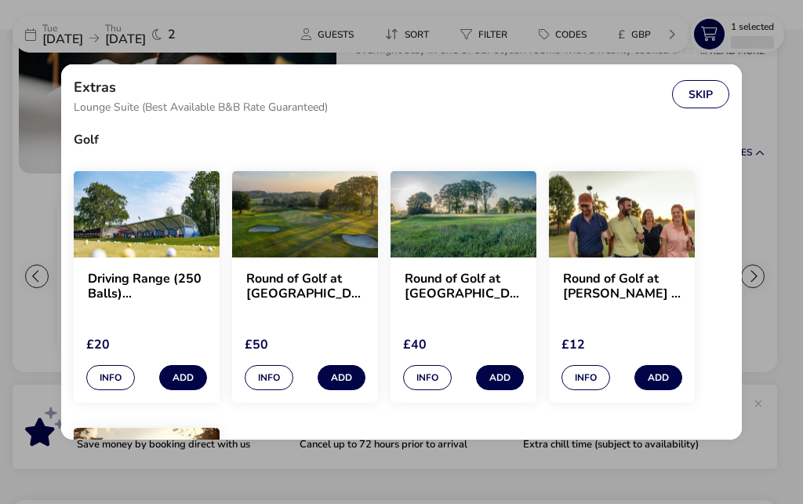
click at [272, 384] on button "Info" at bounding box center [269, 377] width 49 height 25
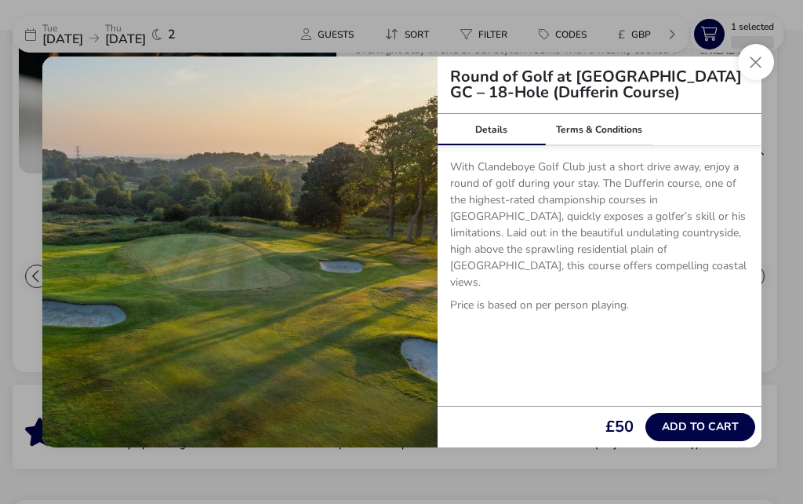
click at [743, 100] on h2 "Round of Golf at Clandeboye GC – 18-Hole (Dufferin Course)" at bounding box center [600, 84] width 324 height 31
click at [763, 80] on button "Close" at bounding box center [756, 62] width 36 height 36
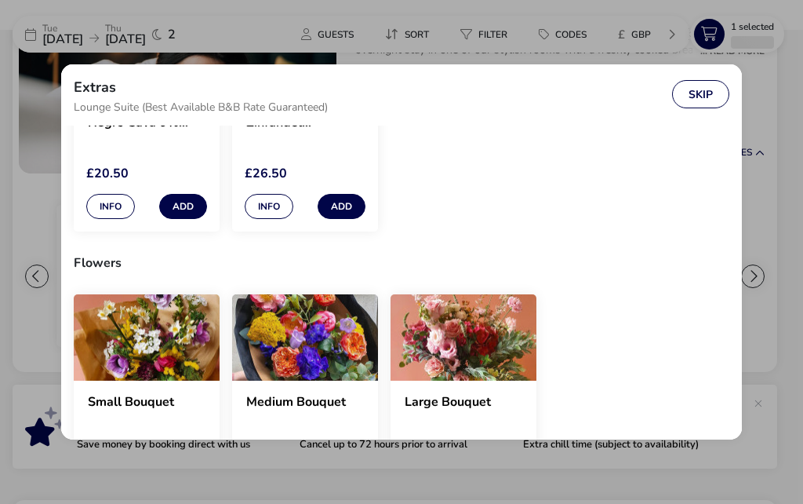
scroll to position [1046, 0]
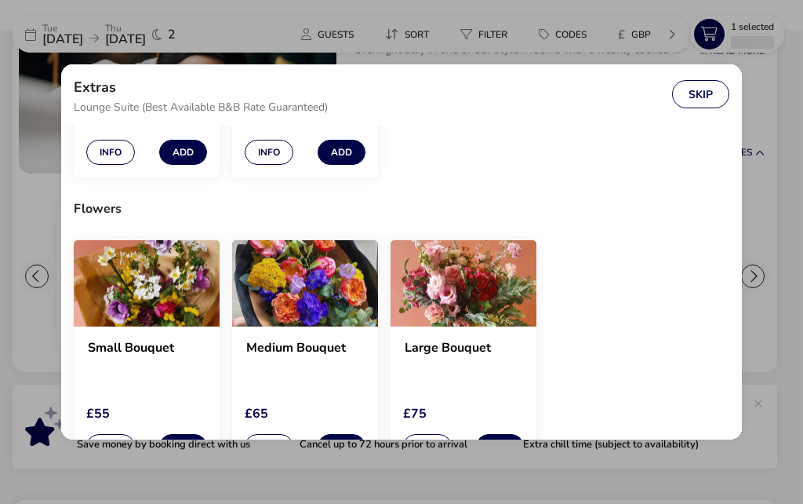
click at [427, 445] on button "Info" at bounding box center [427, 446] width 49 height 25
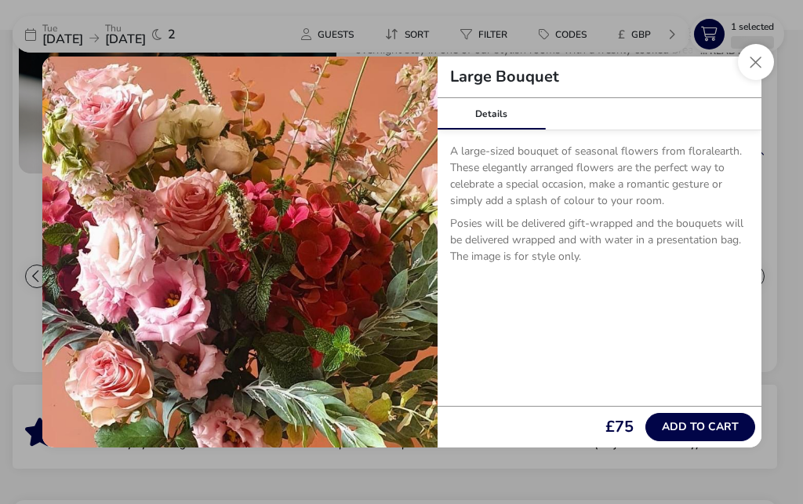
click at [740, 98] on div "Large Bouquet" at bounding box center [600, 77] width 324 height 42
click at [753, 80] on button "Close" at bounding box center [756, 62] width 36 height 36
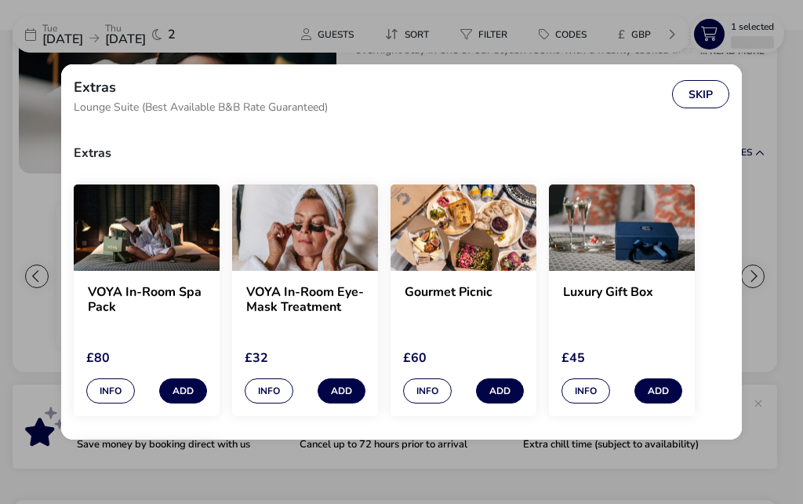
scroll to position [0, 0]
click at [432, 392] on button "Info" at bounding box center [427, 390] width 49 height 25
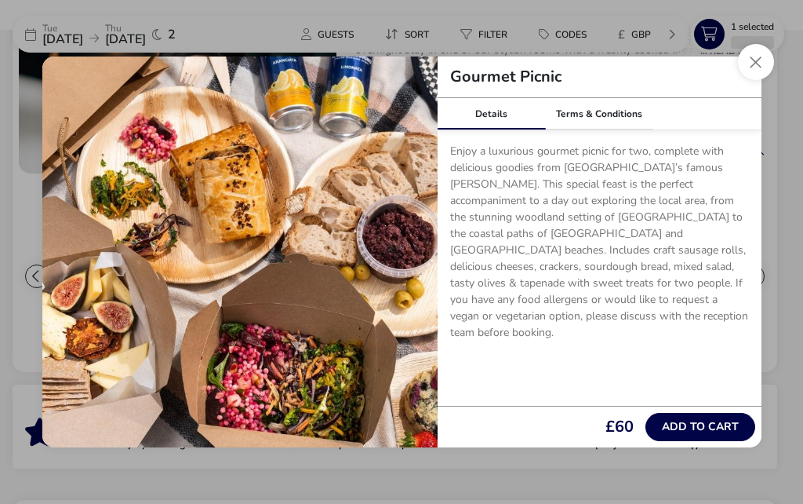
click at [388, 241] on img at bounding box center [239, 251] width 395 height 391
click at [747, 80] on button "Close" at bounding box center [756, 62] width 36 height 36
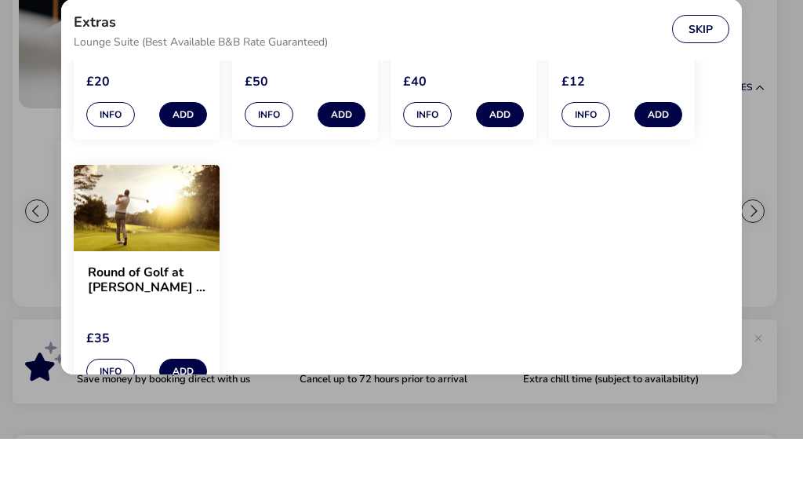
scroll to position [304, 0]
